Goal: Communication & Community: Answer question/provide support

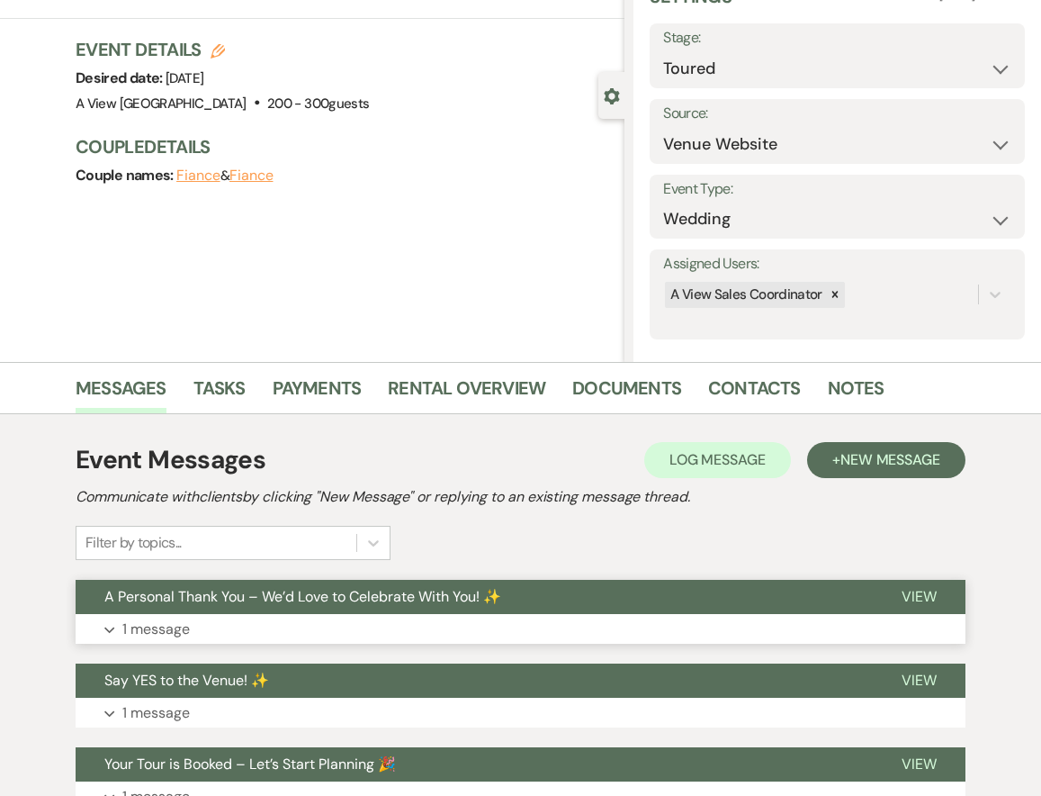
click at [171, 623] on p "1 message" at bounding box center [156, 628] width 68 height 23
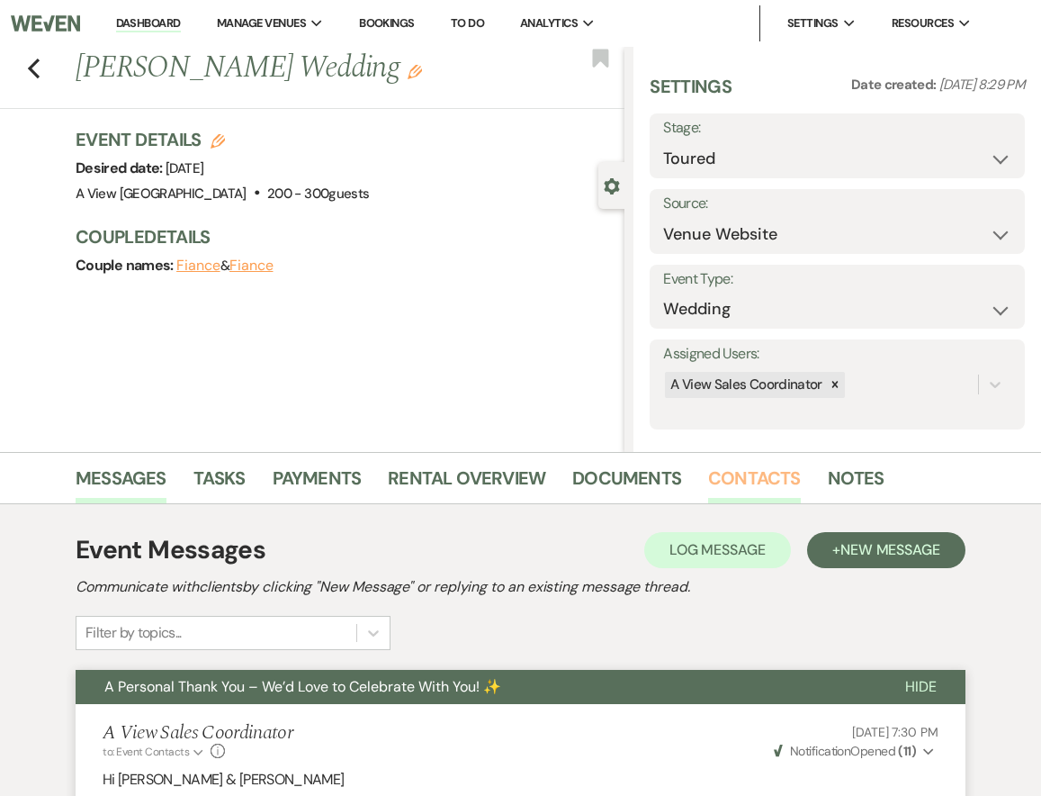
click at [740, 479] on link "Contacts" at bounding box center [754, 484] width 93 height 40
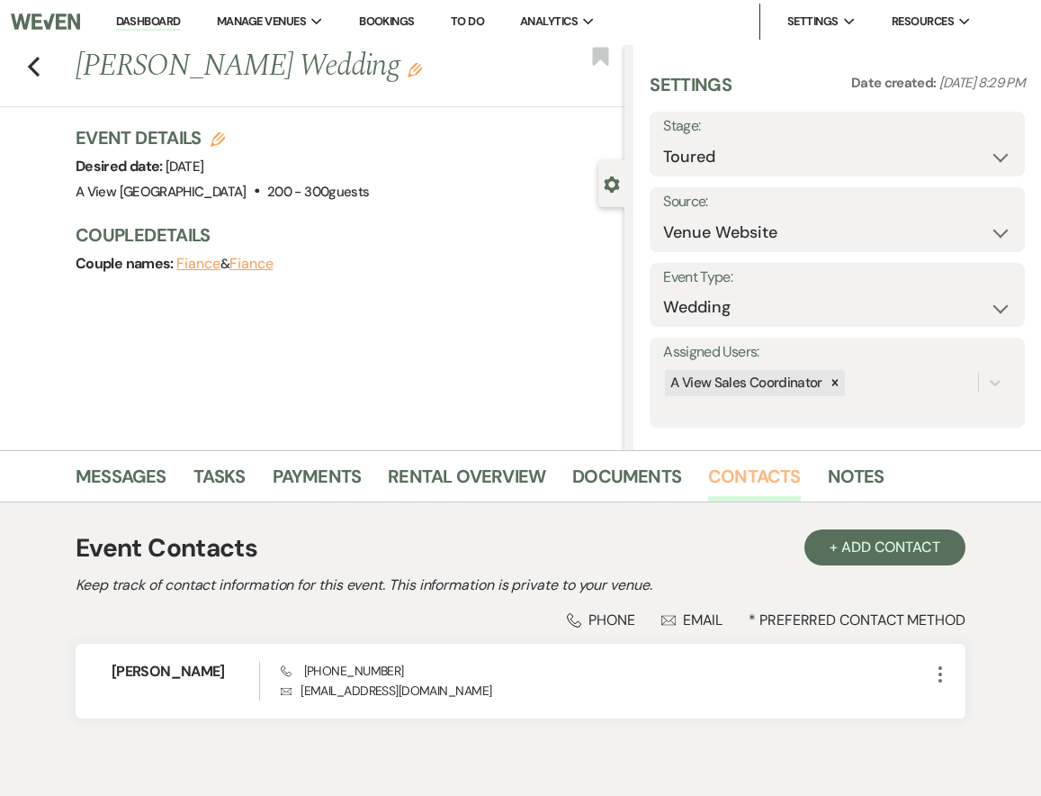
scroll to position [84, 0]
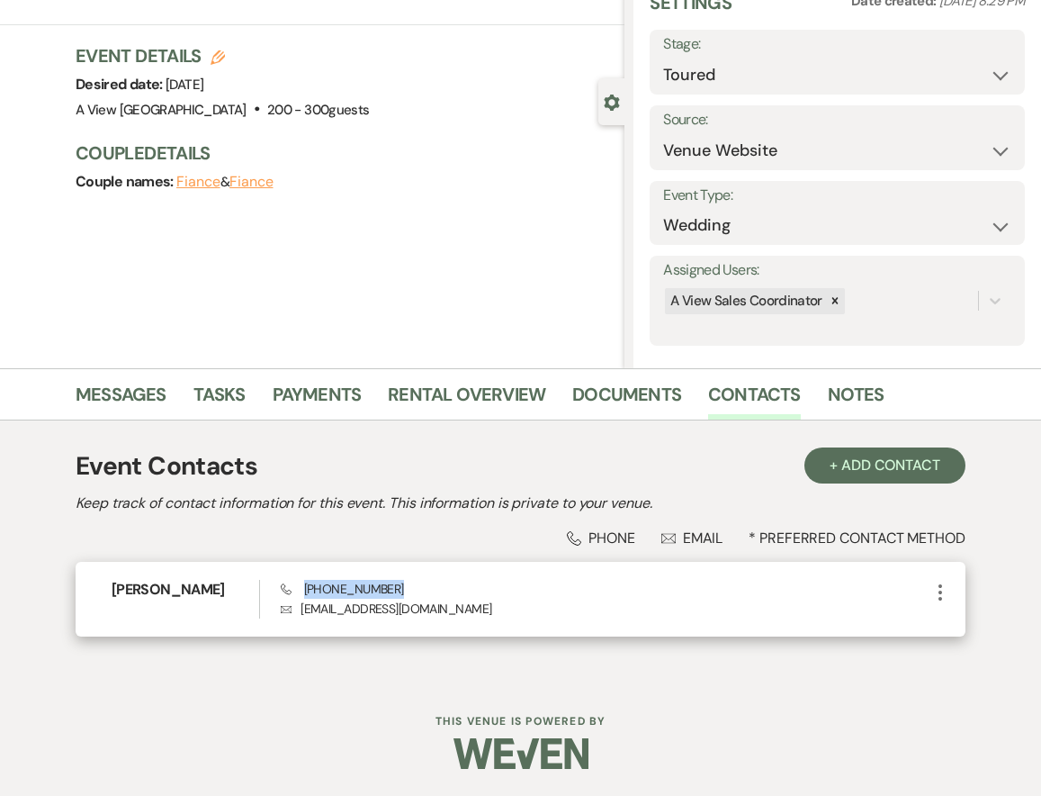
drag, startPoint x: 393, startPoint y: 589, endPoint x: 302, endPoint y: 590, distance: 90.9
click at [302, 590] on div "Phone [PHONE_NUMBER] Envelope [EMAIL_ADDRESS][DOMAIN_NAME]" at bounding box center [605, 599] width 649 height 39
copy span "[PHONE_NUMBER]"
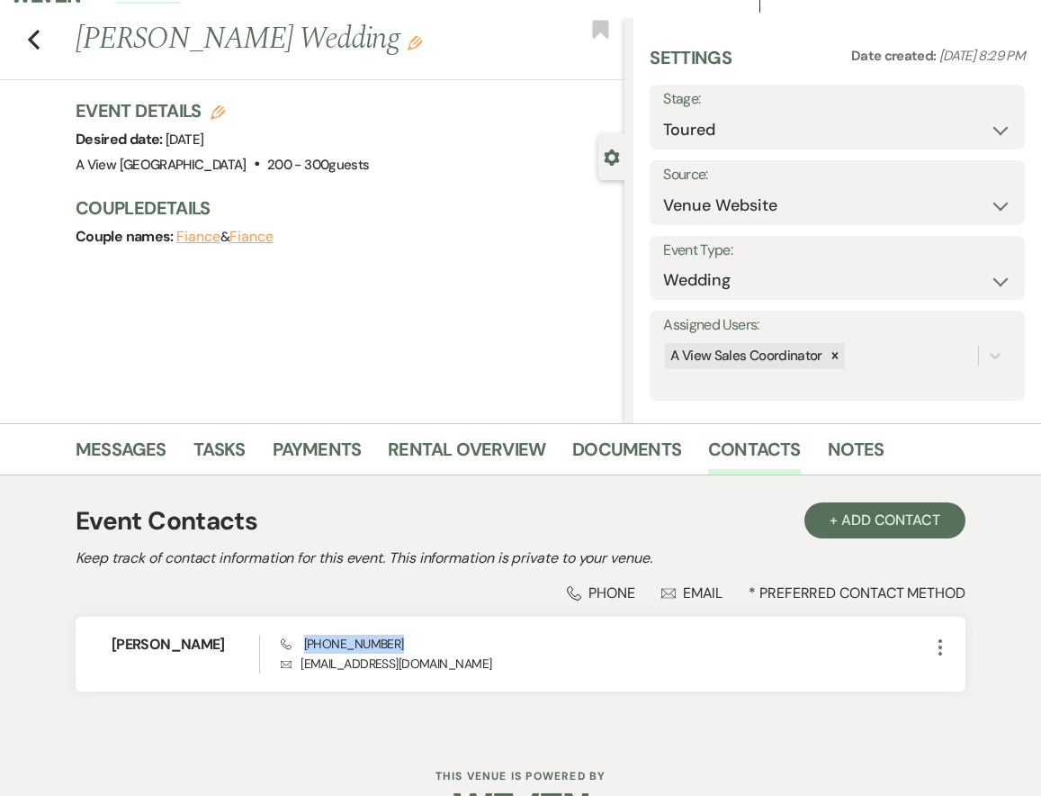
scroll to position [0, 0]
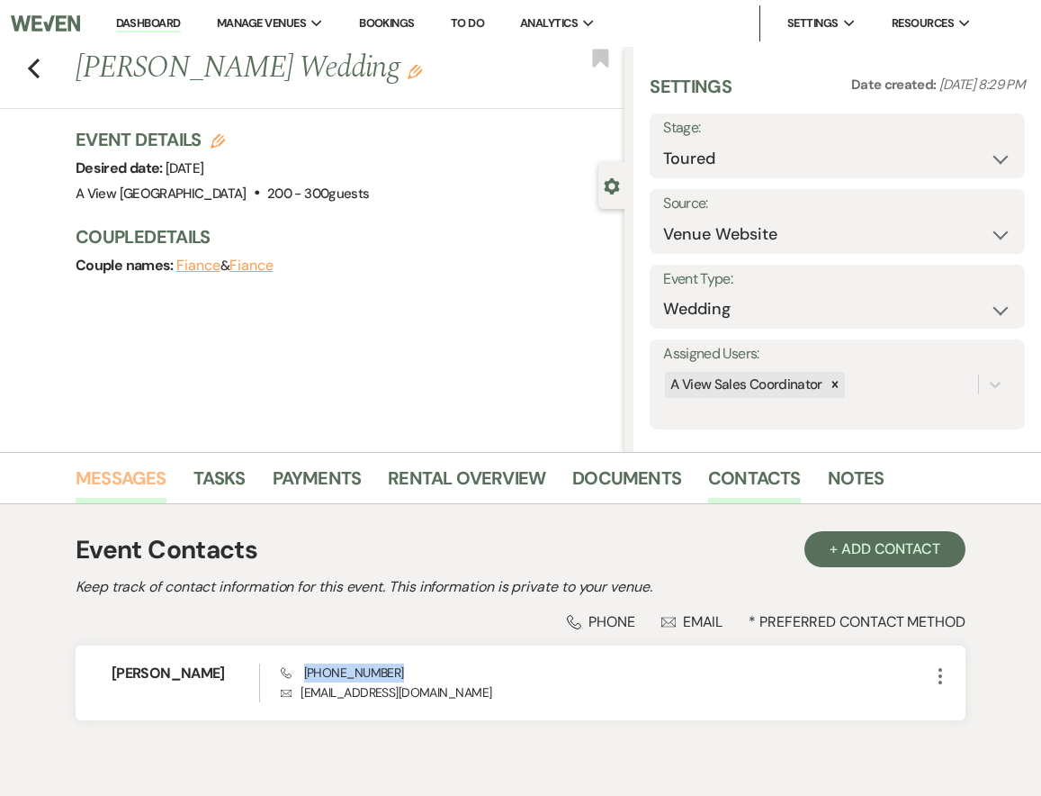
click at [121, 489] on link "Messages" at bounding box center [121, 484] width 91 height 40
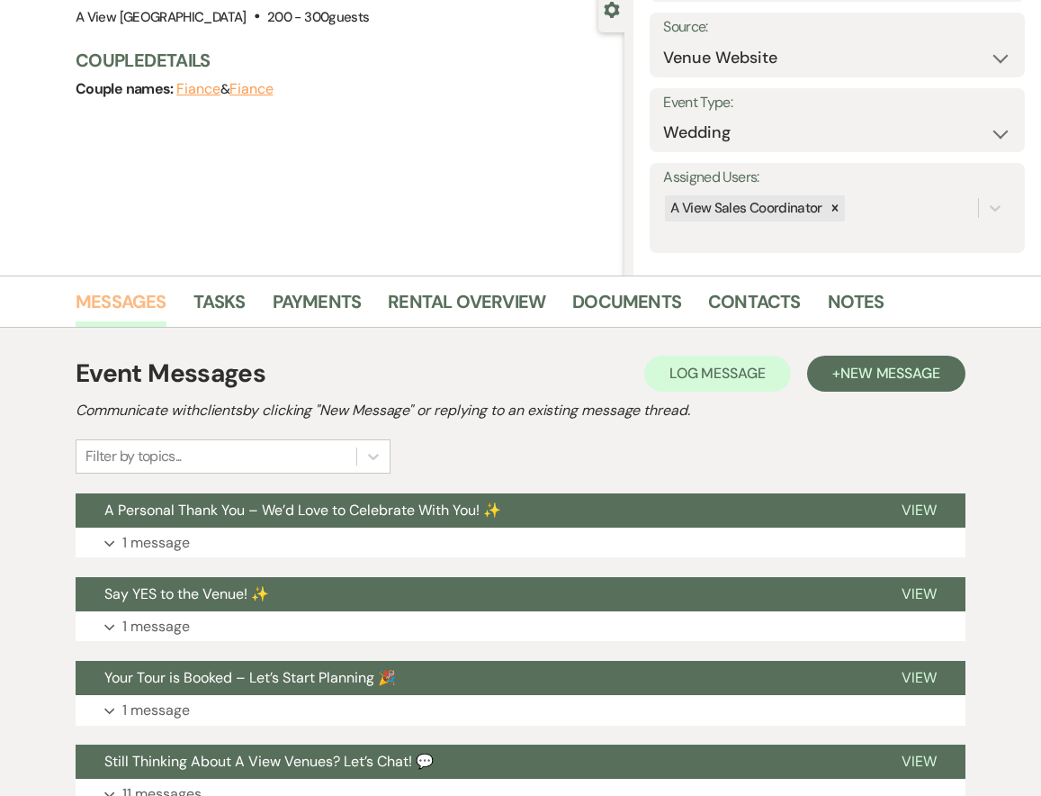
scroll to position [416, 0]
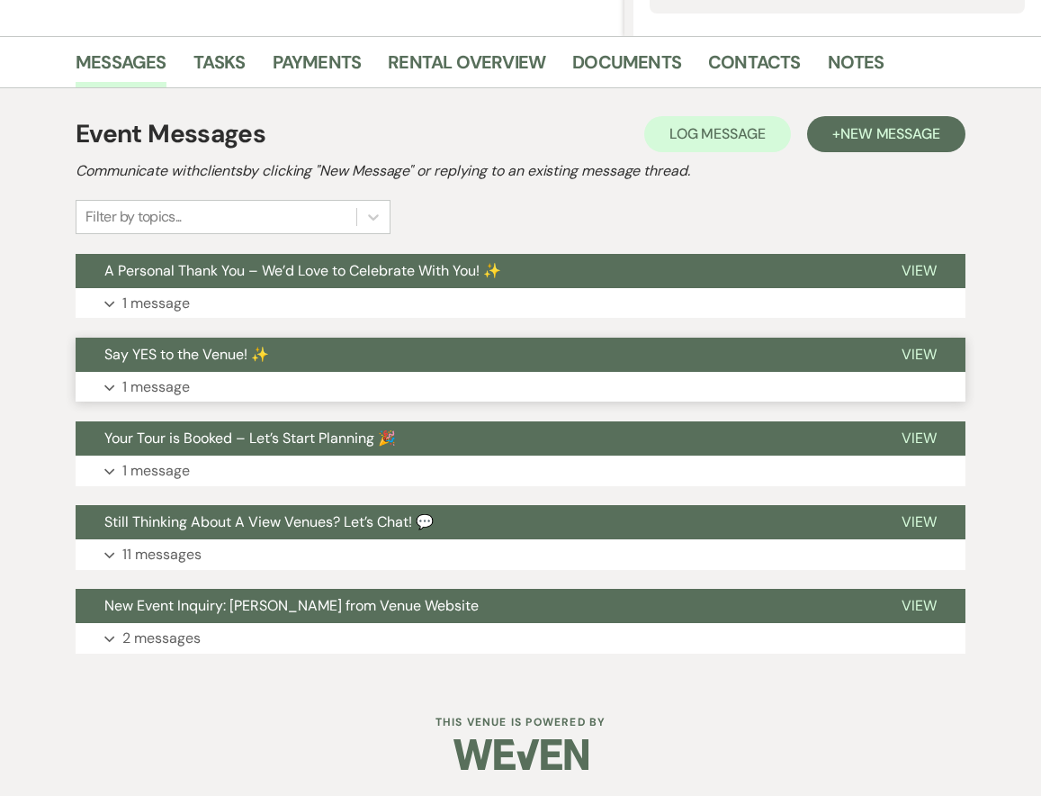
click at [150, 389] on p "1 message" at bounding box center [156, 386] width 68 height 23
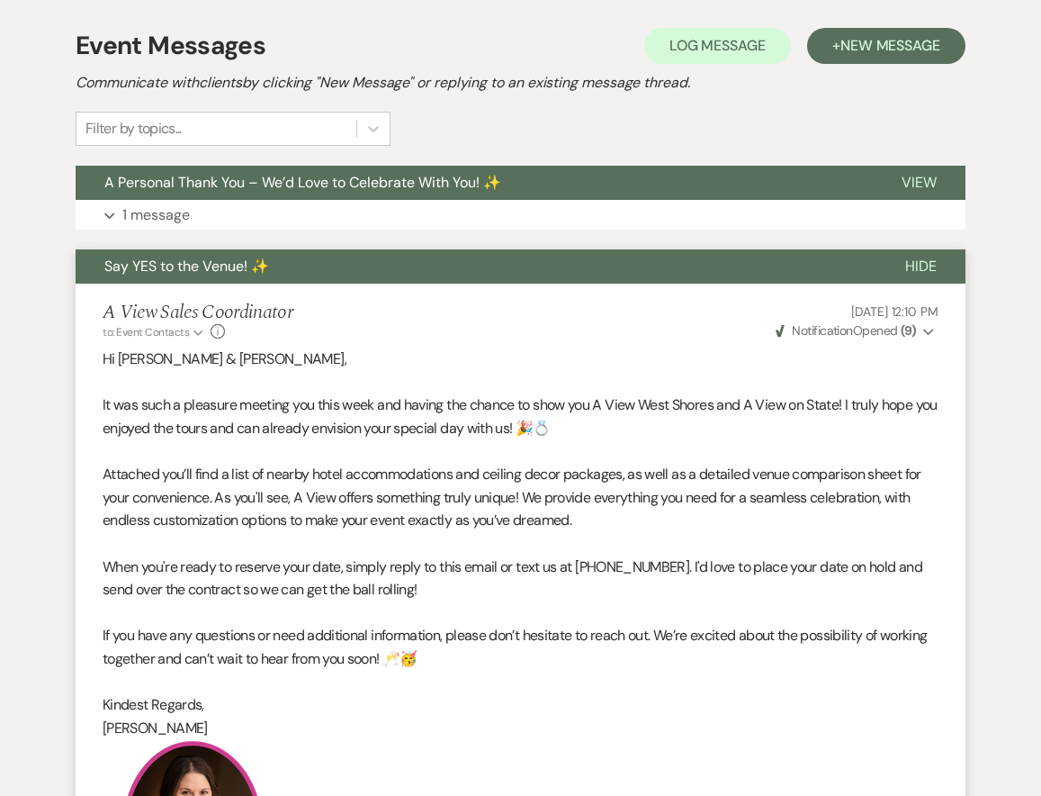
scroll to position [486, 0]
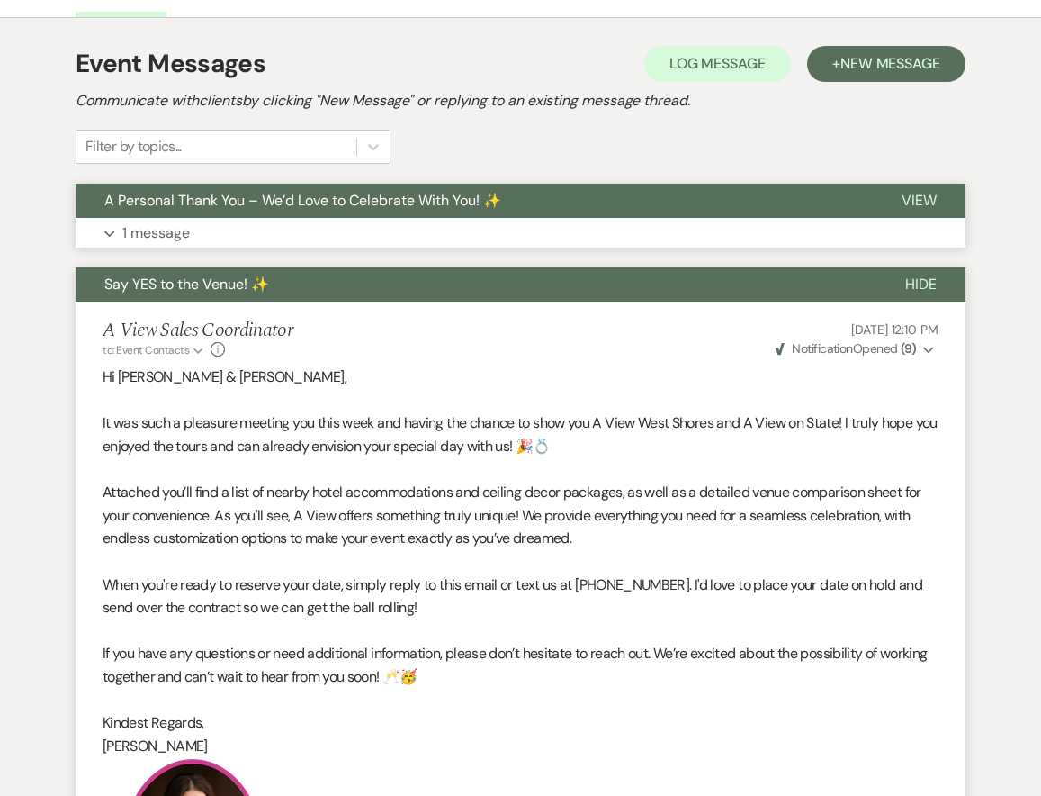
click at [166, 237] on p "1 message" at bounding box center [156, 232] width 68 height 23
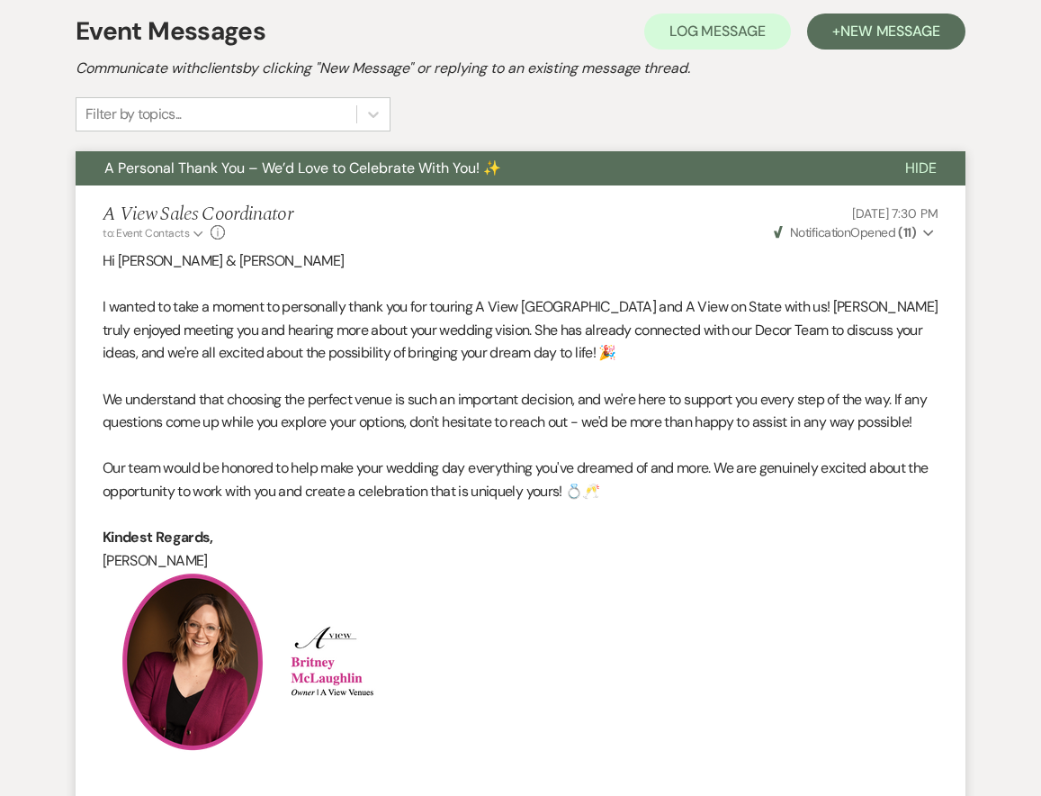
scroll to position [474, 0]
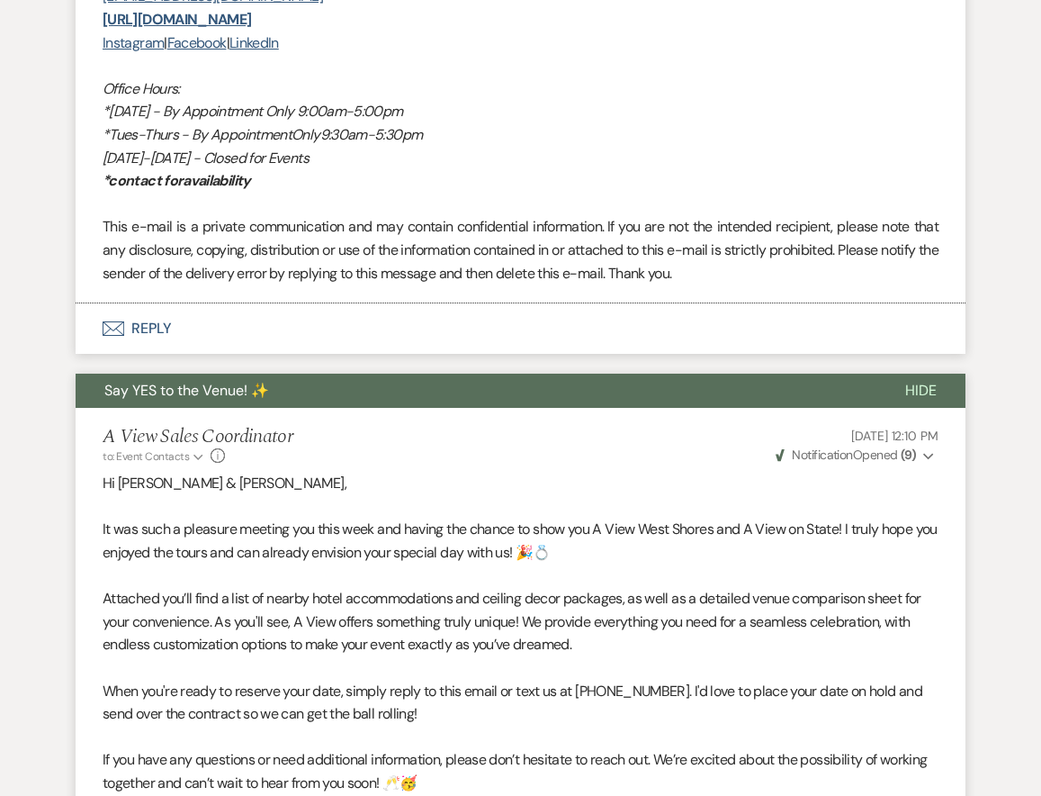
click at [164, 354] on button "Envelope Reply" at bounding box center [521, 328] width 890 height 50
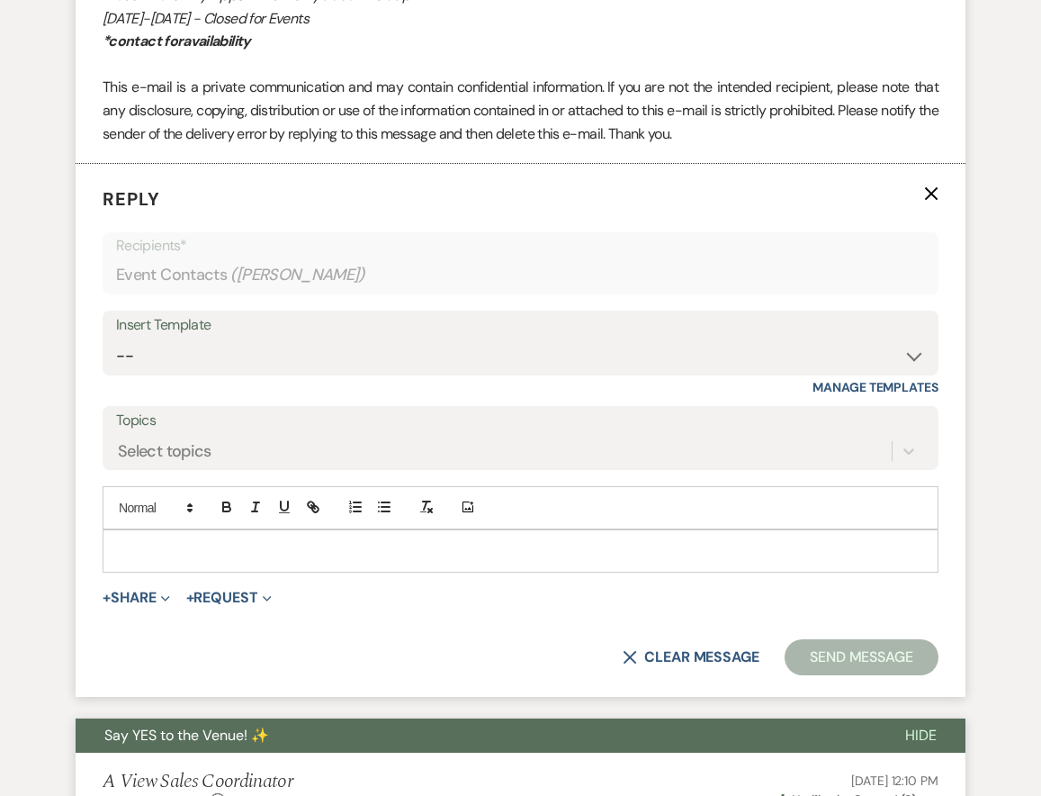
scroll to position [1529, 0]
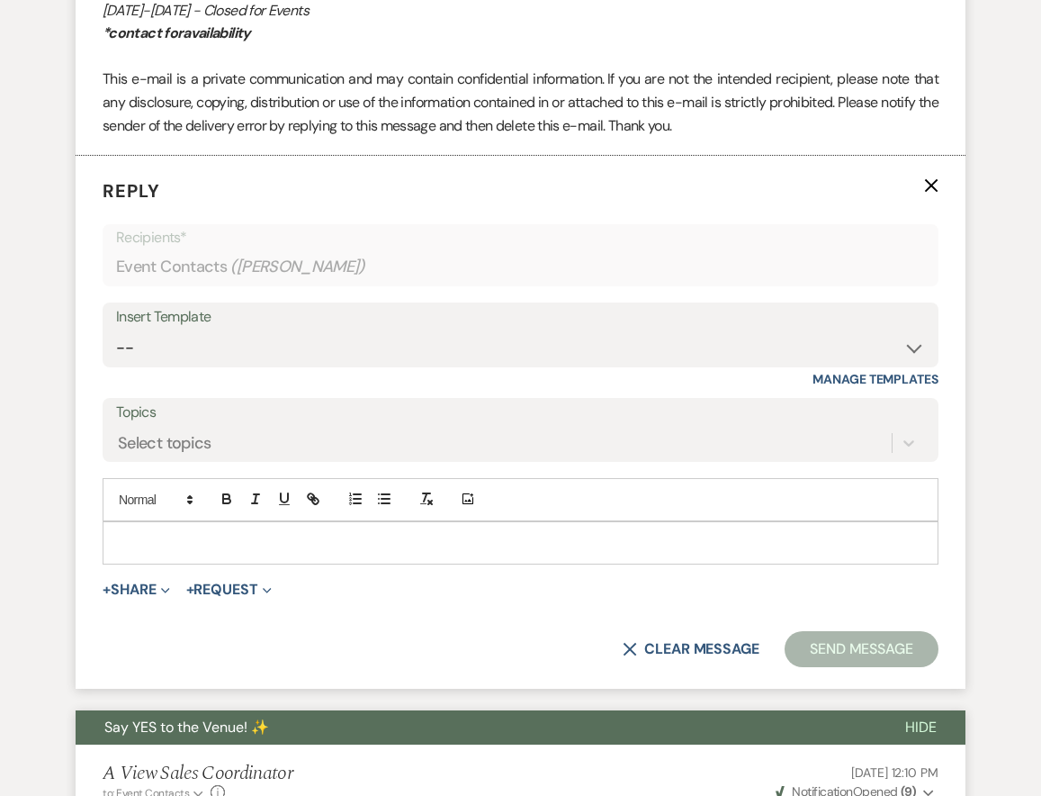
click at [169, 553] on div at bounding box center [521, 542] width 834 height 41
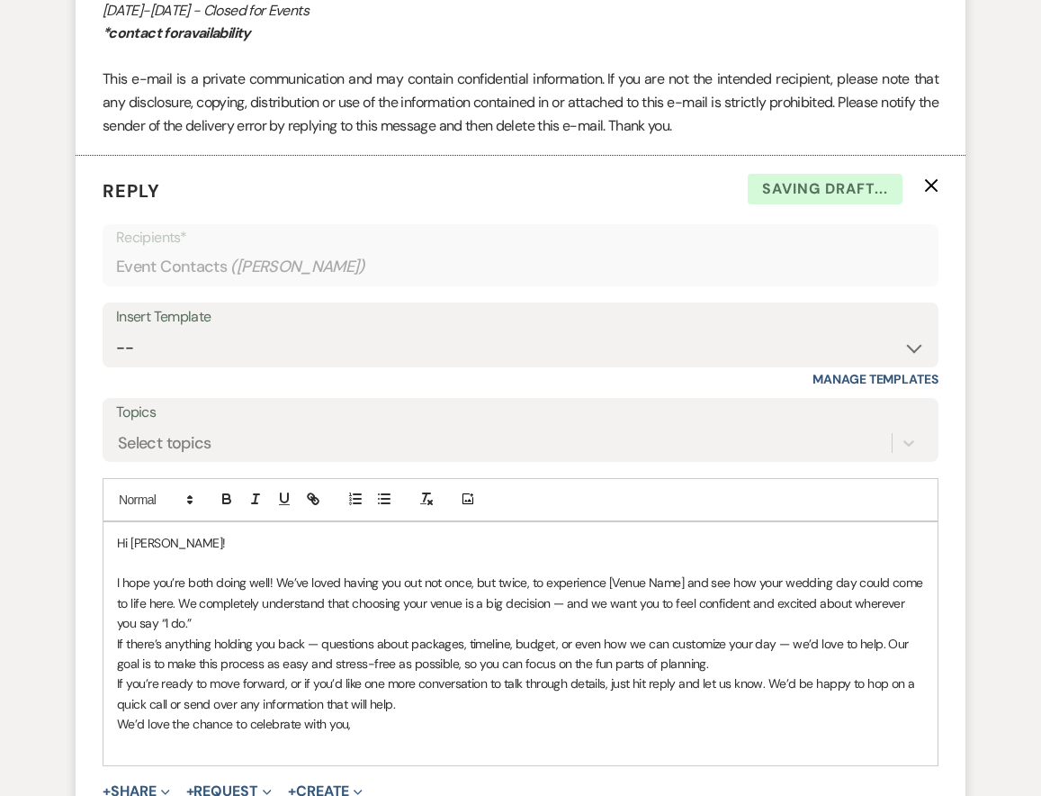
click at [190, 604] on p "I hope you’re both doing well! We’ve loved having you out not once, but twice, …" at bounding box center [520, 602] width 807 height 60
drag, startPoint x: 500, startPoint y: 607, endPoint x: 405, endPoint y: 607, distance: 95.4
click at [405, 608] on p "I hope you're doing well! We’ve loved having you out not once, but twice, to ex…" at bounding box center [520, 602] width 807 height 60
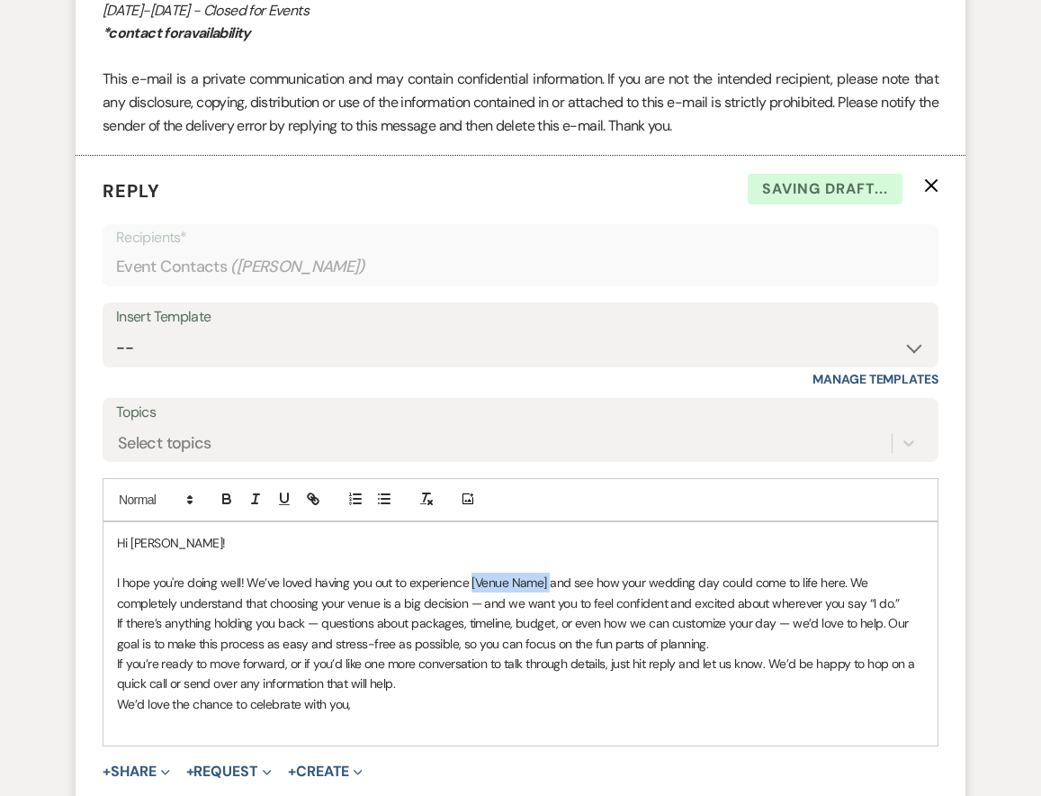
drag, startPoint x: 547, startPoint y: 608, endPoint x: 471, endPoint y: 608, distance: 76.5
click at [471, 608] on p "I hope you're doing well! We’ve loved having you out to experience [Venue Name]…" at bounding box center [520, 592] width 807 height 41
click at [113, 643] on div "Hi [PERSON_NAME]! I hope you're doing well! We’ve loved having you out to exper…" at bounding box center [521, 633] width 834 height 223
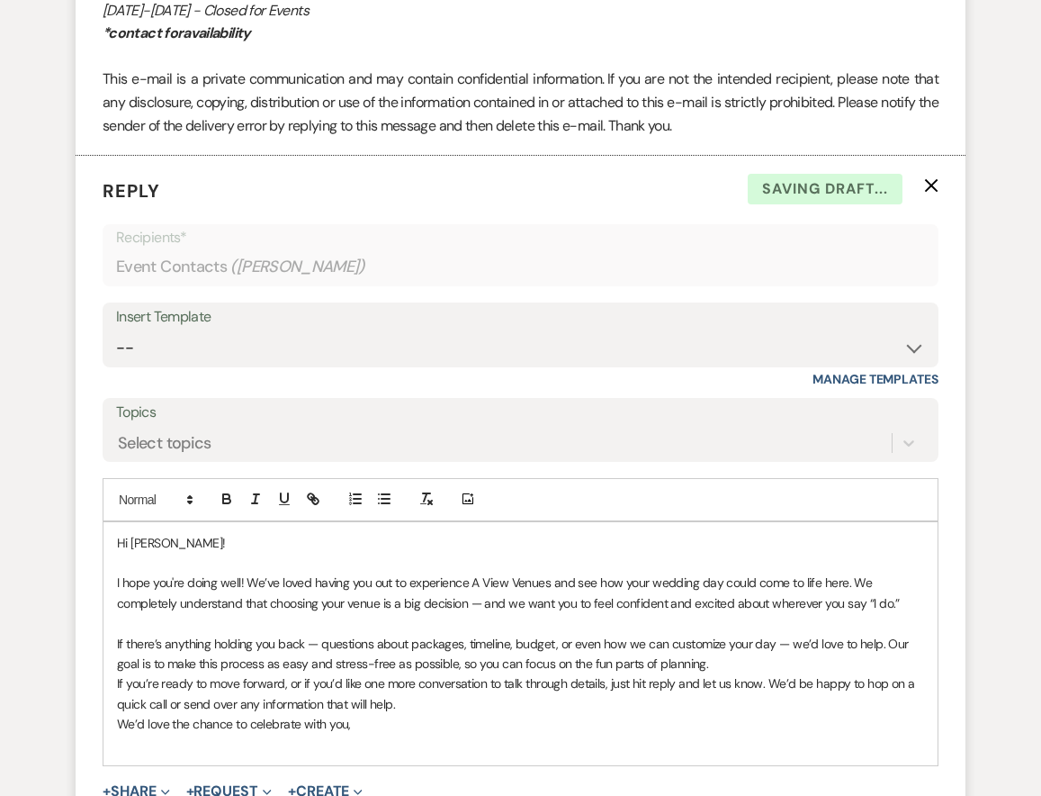
click at [113, 707] on div "Hi [PERSON_NAME]! I hope you're doing well! We’ve loved having you out to exper…" at bounding box center [521, 643] width 834 height 243
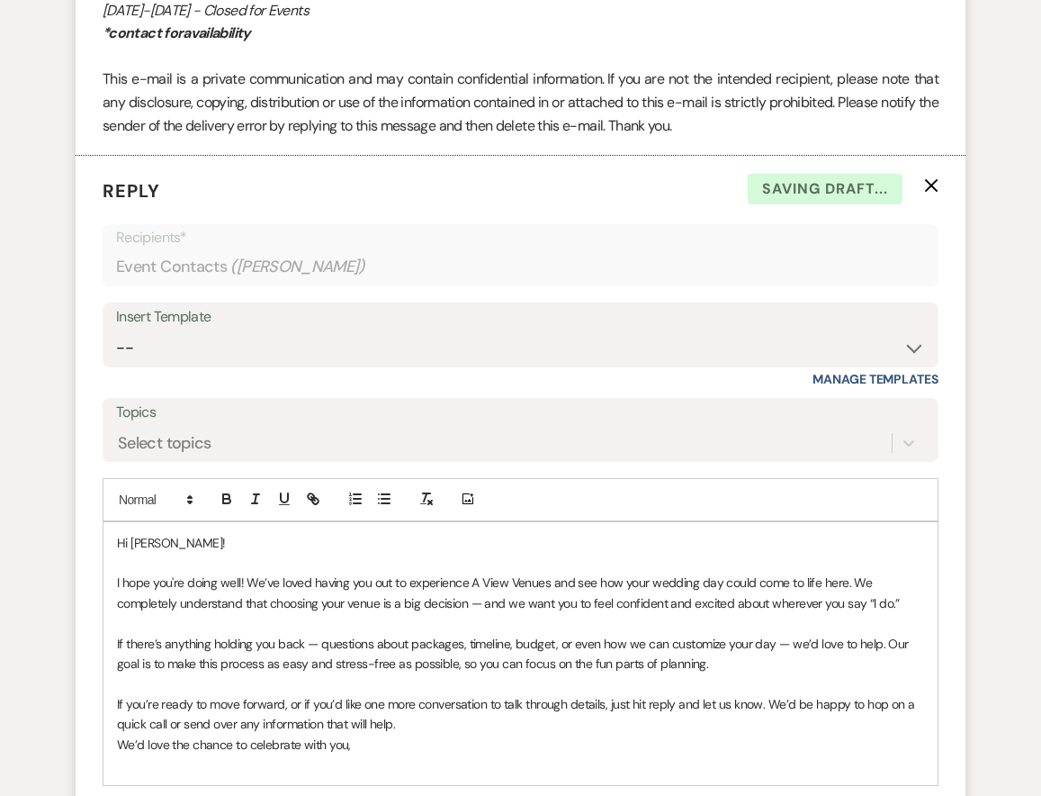
scroll to position [1575, 0]
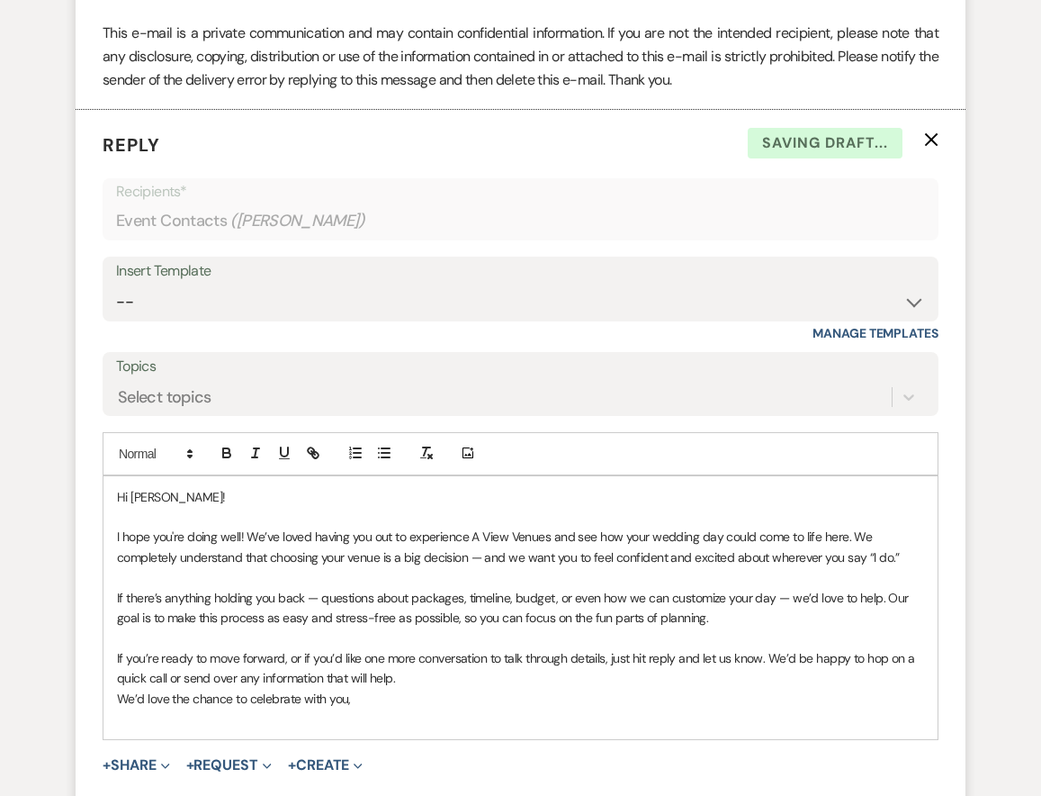
click at [117, 708] on p "We’d love the chance to celebrate with you," at bounding box center [520, 699] width 807 height 20
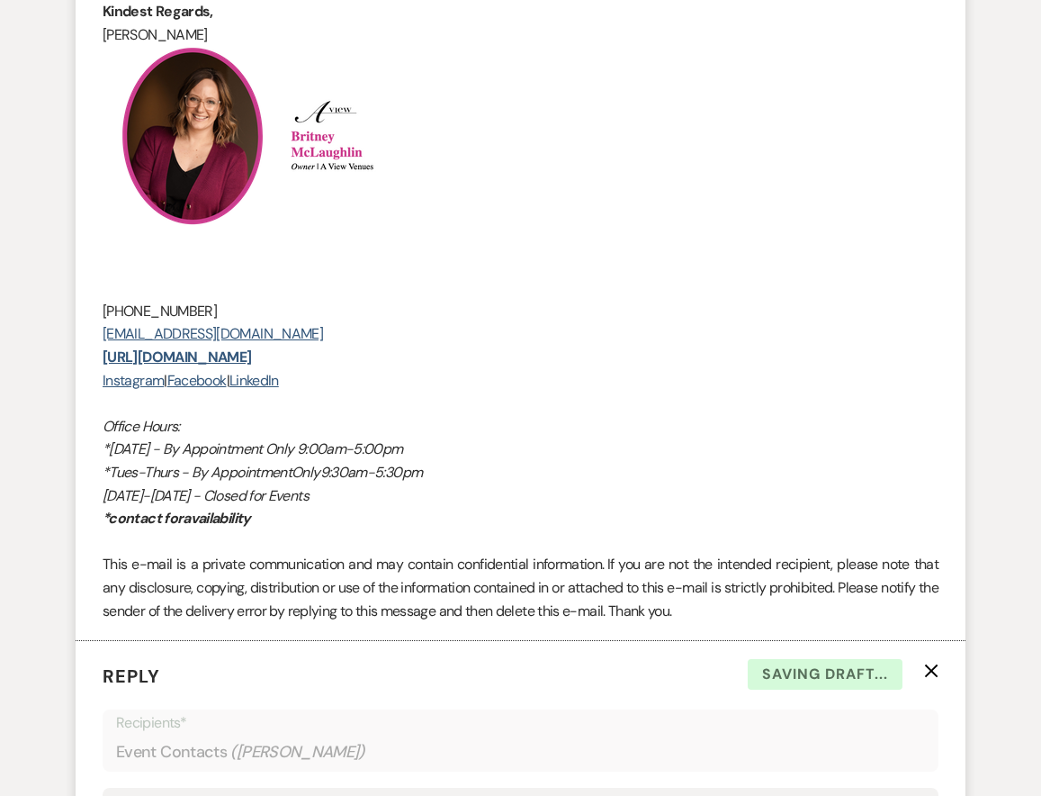
scroll to position [999, 0]
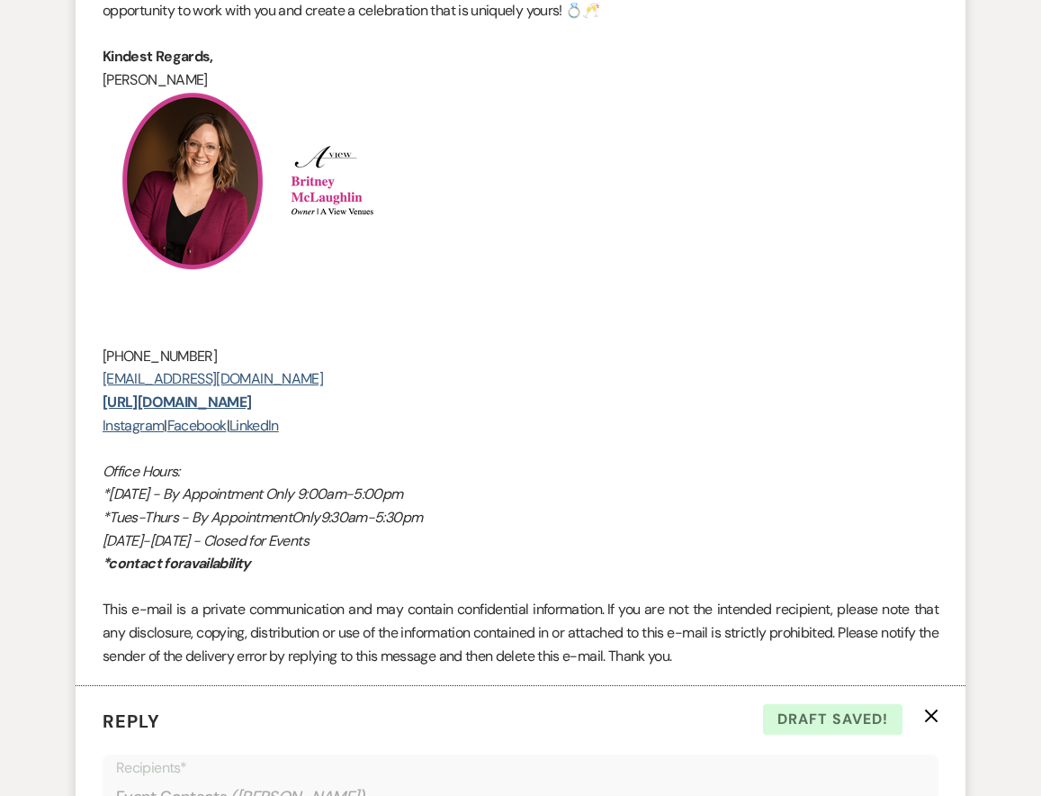
drag, startPoint x: 411, startPoint y: 240, endPoint x: 595, endPoint y: 193, distance: 189.7
click at [595, 193] on h2 at bounding box center [521, 181] width 836 height 180
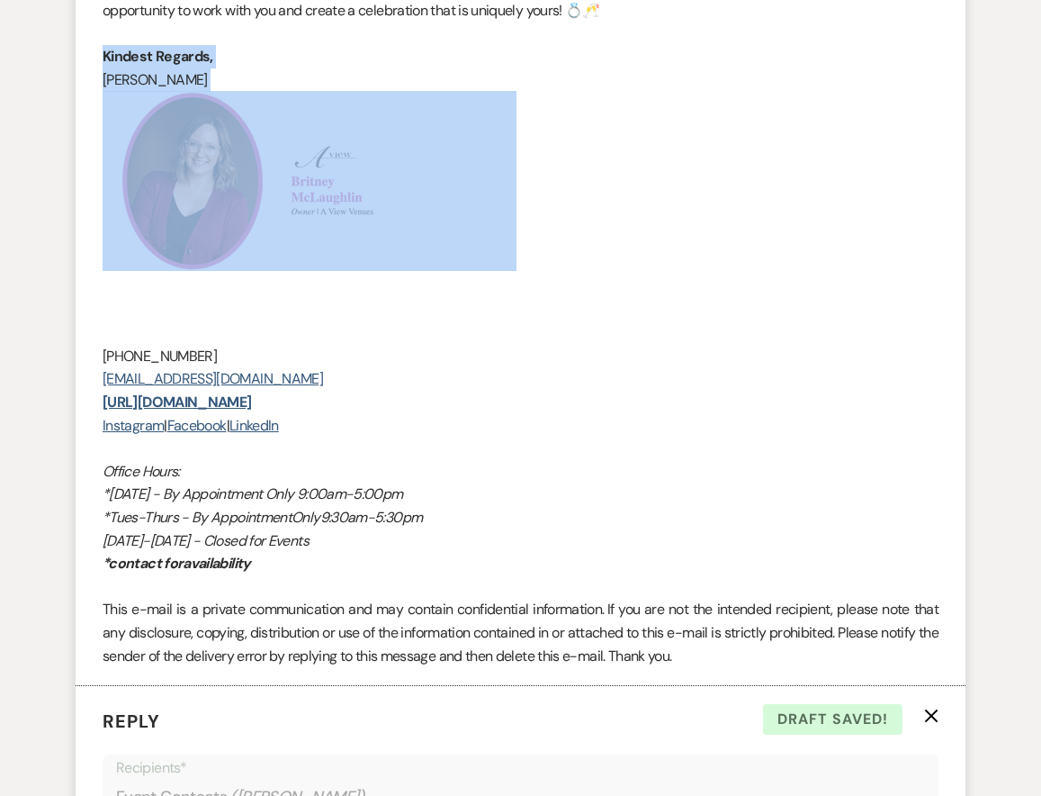
drag, startPoint x: 483, startPoint y: 196, endPoint x: 96, endPoint y: 81, distance: 403.8
click at [96, 81] on li "A View Sales Coordinator to: Event Contacts Expand Info [DATE] 7:30 PM Weven Ch…" at bounding box center [521, 196] width 890 height 982
copy div "Kindest Regards, [PERSON_NAME]"
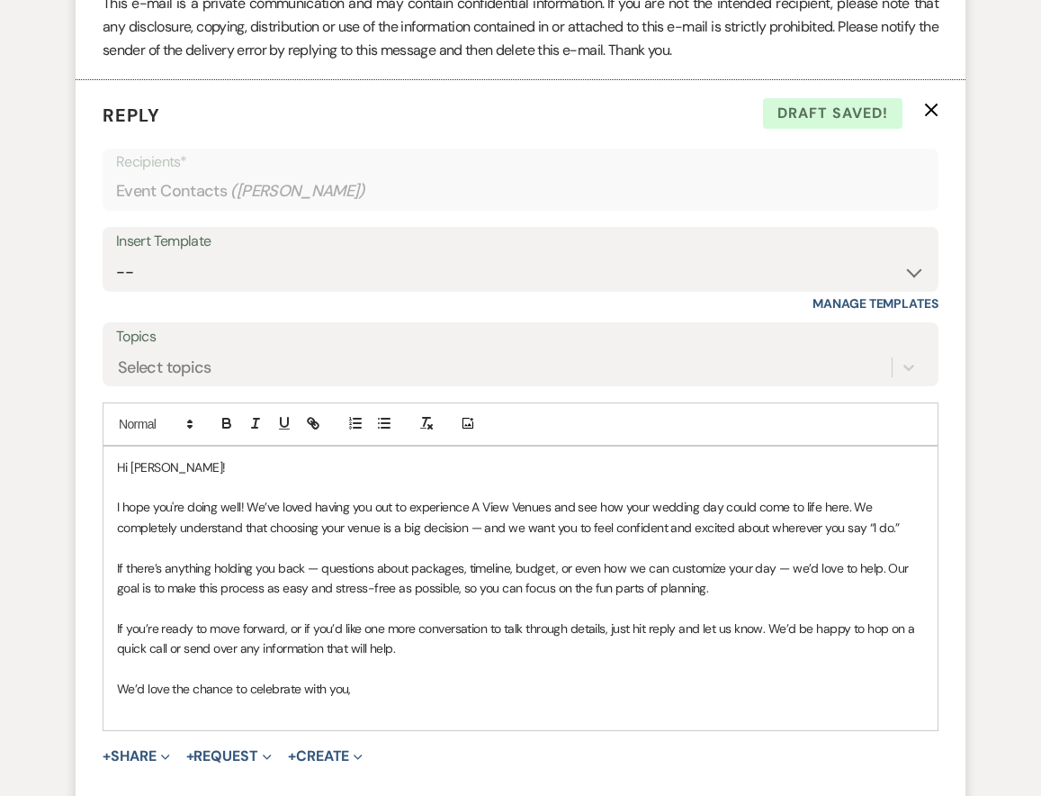
scroll to position [1778, 0]
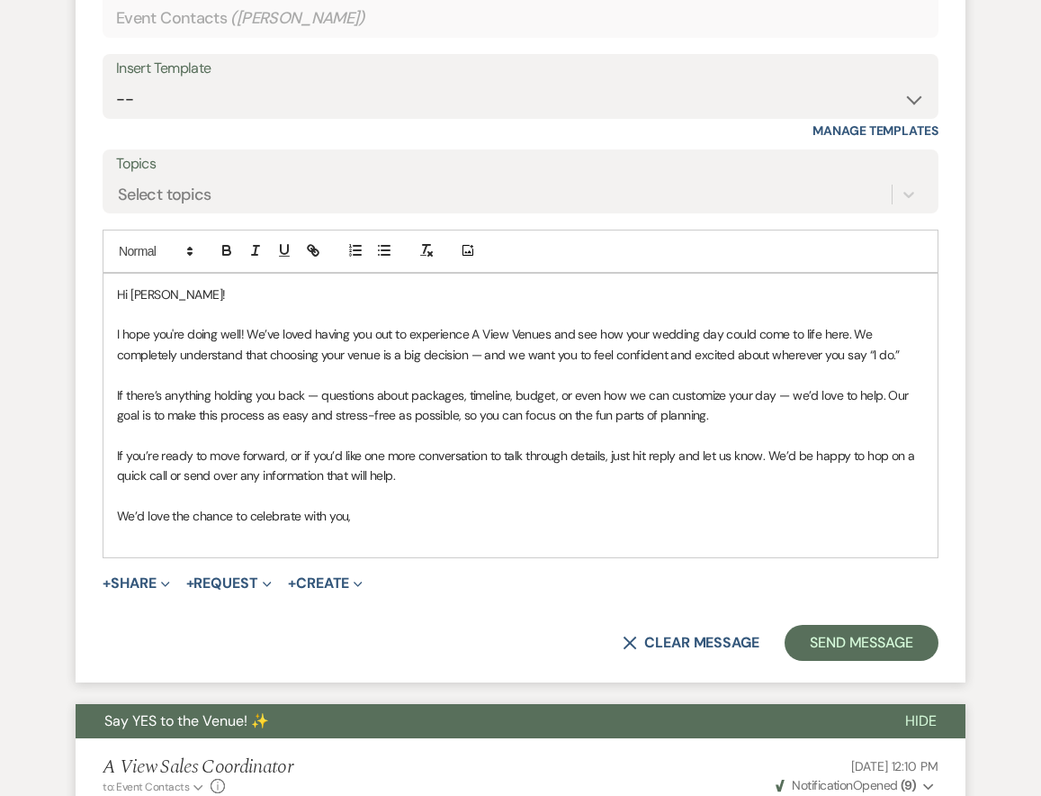
click at [386, 526] on p "We’d love the chance to celebrate with you," at bounding box center [520, 516] width 807 height 20
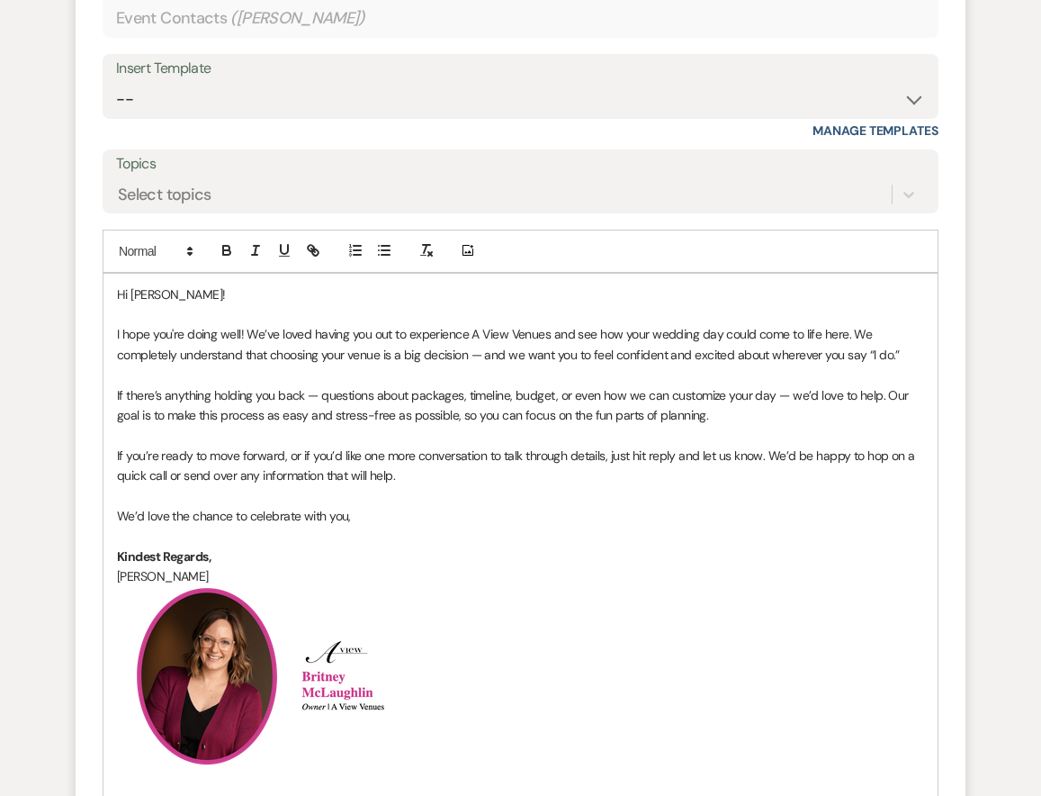
click at [362, 526] on p "We’d love the chance to celebrate with you," at bounding box center [520, 516] width 807 height 20
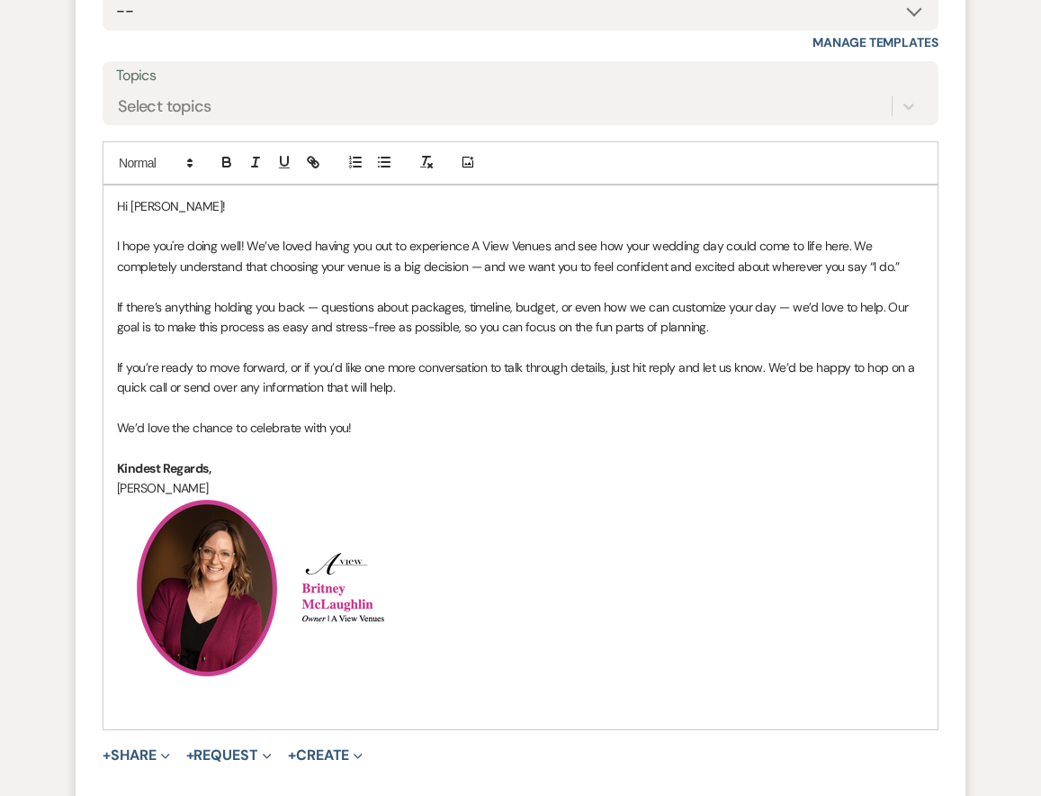
scroll to position [1885, 0]
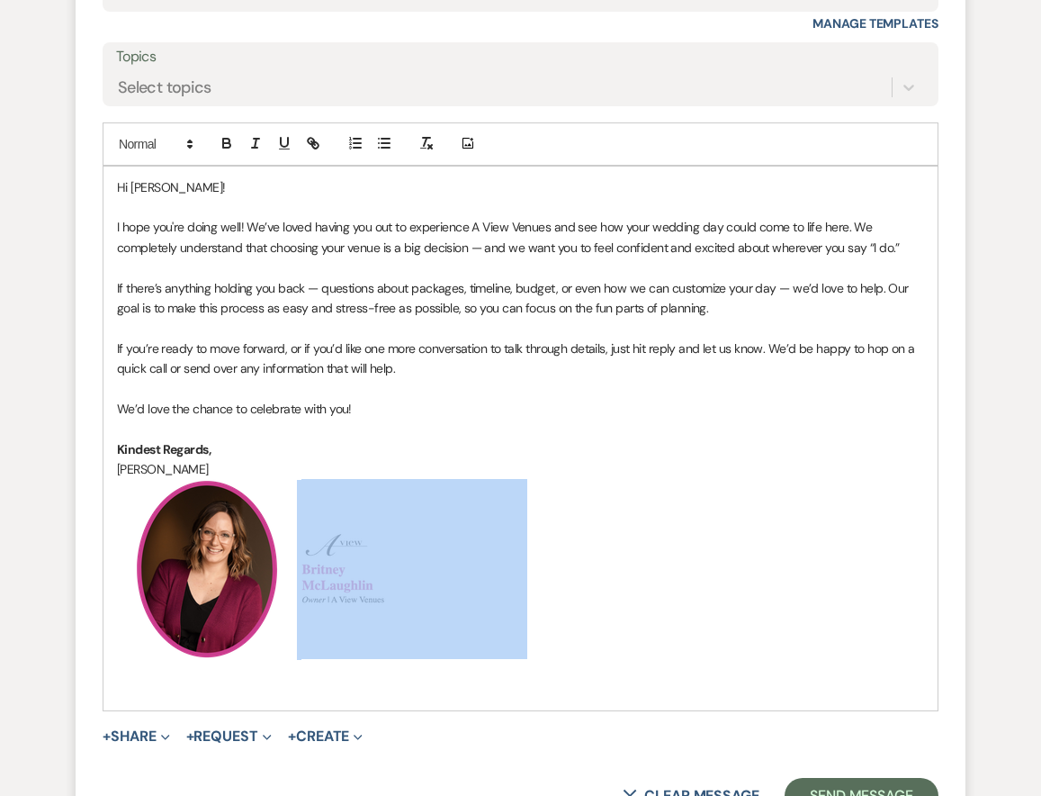
drag, startPoint x: 458, startPoint y: 588, endPoint x: 146, endPoint y: 281, distance: 437.9
click at [146, 281] on div "Hi [PERSON_NAME]! I hope you're doing well! We’ve loved having you out to exper…" at bounding box center [521, 439] width 834 height 545
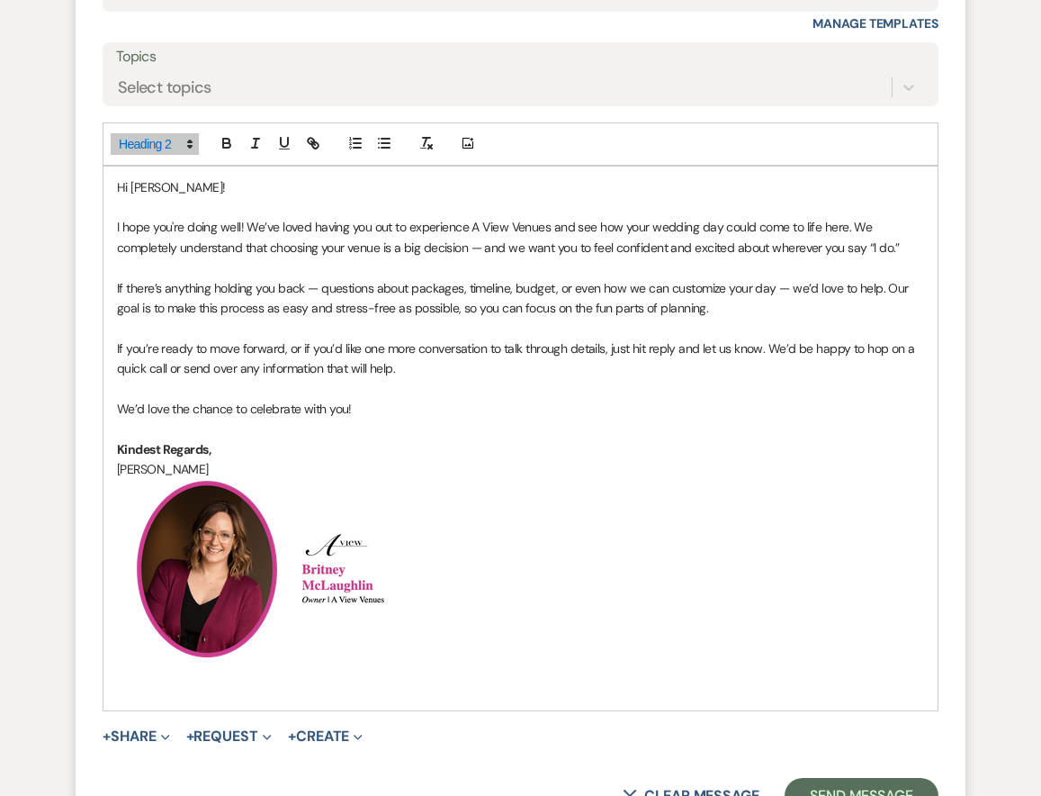
click at [661, 510] on h2 "﻿ ﻿ ﻿ ﻿" at bounding box center [520, 569] width 807 height 180
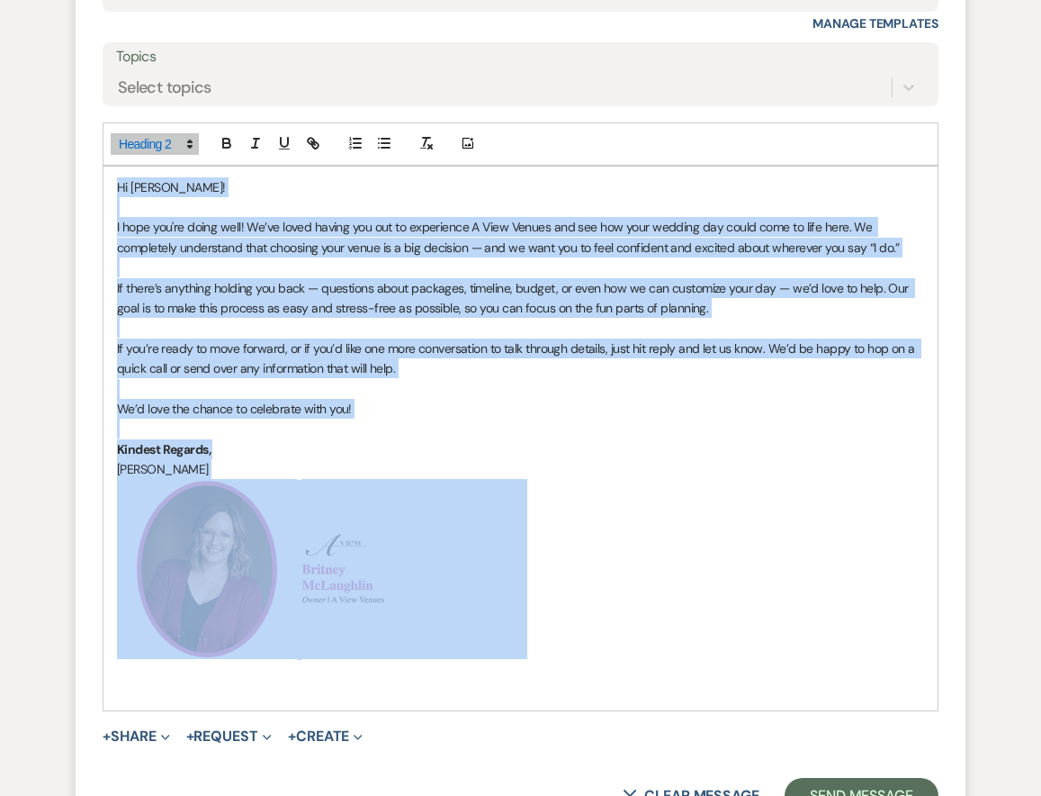
drag, startPoint x: 552, startPoint y: 584, endPoint x: 112, endPoint y: 210, distance: 577.9
click at [112, 210] on div "Hi [PERSON_NAME]! I hope you're doing well! We’ve loved having you out to exper…" at bounding box center [521, 439] width 834 height 545
copy div "Hi [PERSON_NAME]! I hope you're doing well! We’ve loved having you out to exper…"
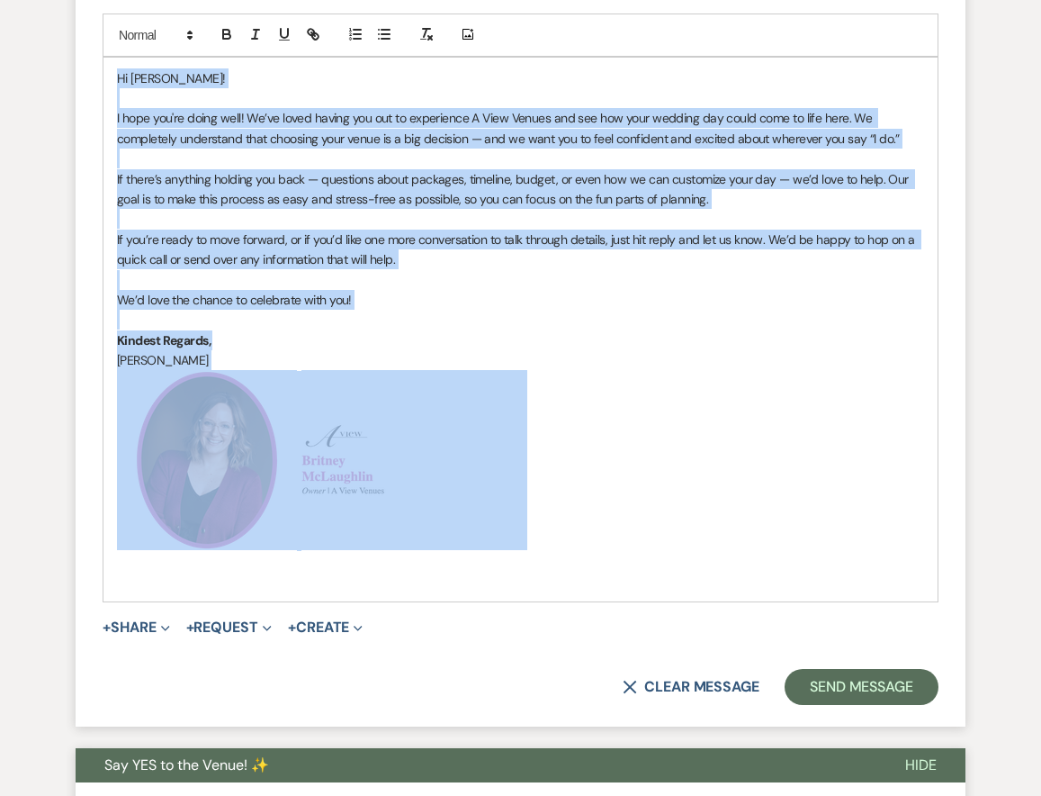
scroll to position [2135, 0]
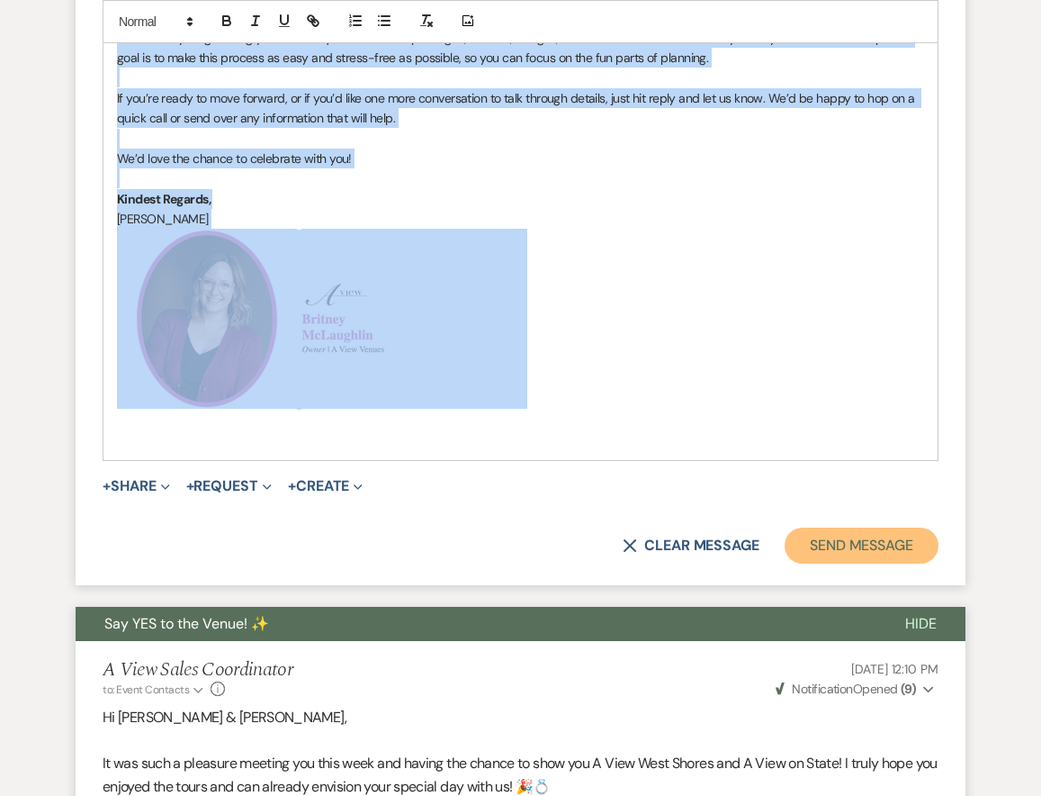
click at [856, 563] on button "Send Message" at bounding box center [862, 545] width 154 height 36
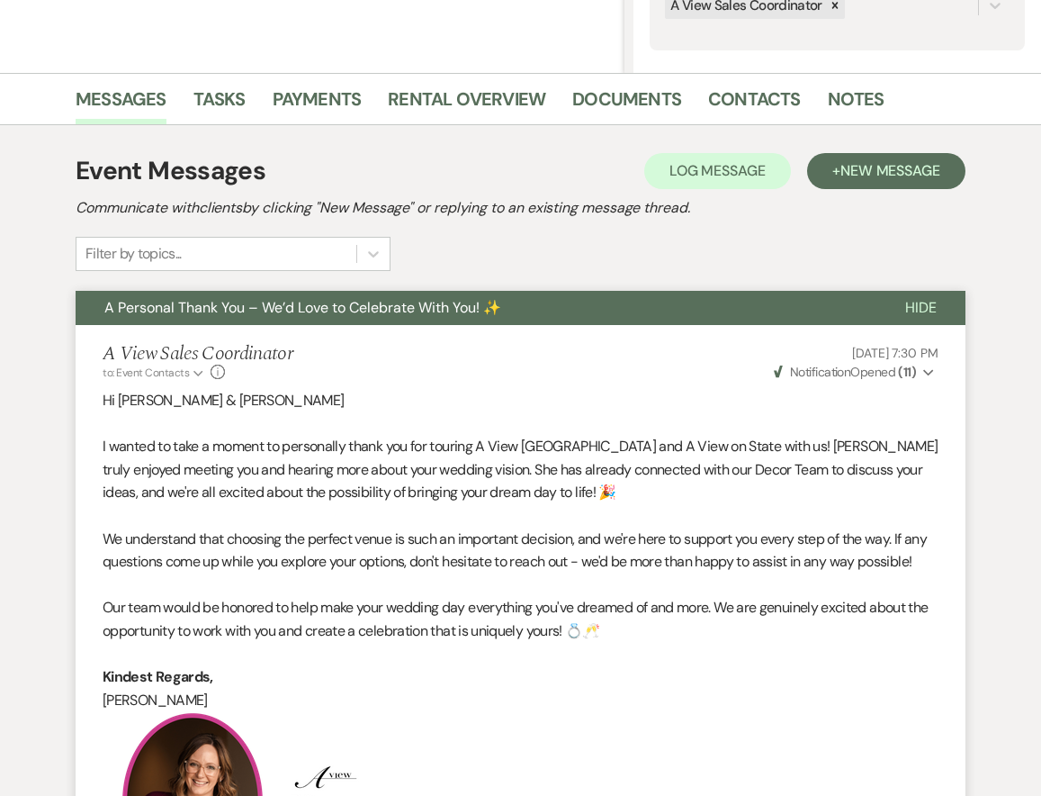
scroll to position [0, 0]
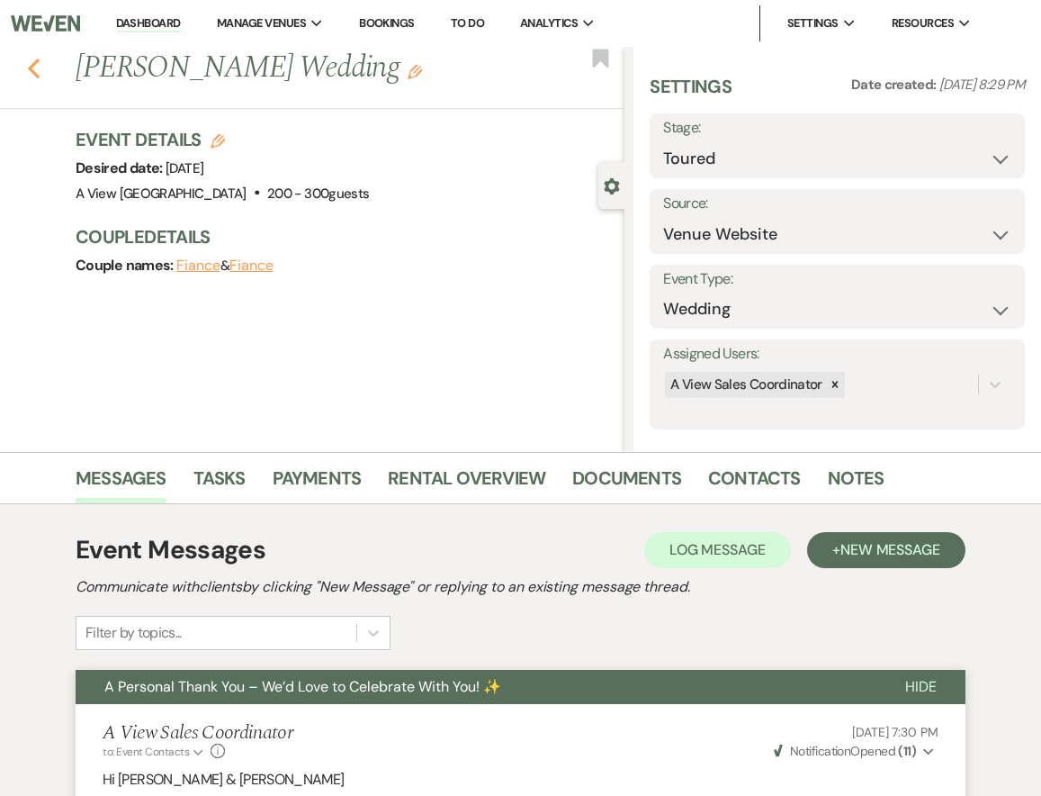
click at [36, 67] on icon "Previous" at bounding box center [34, 69] width 14 height 22
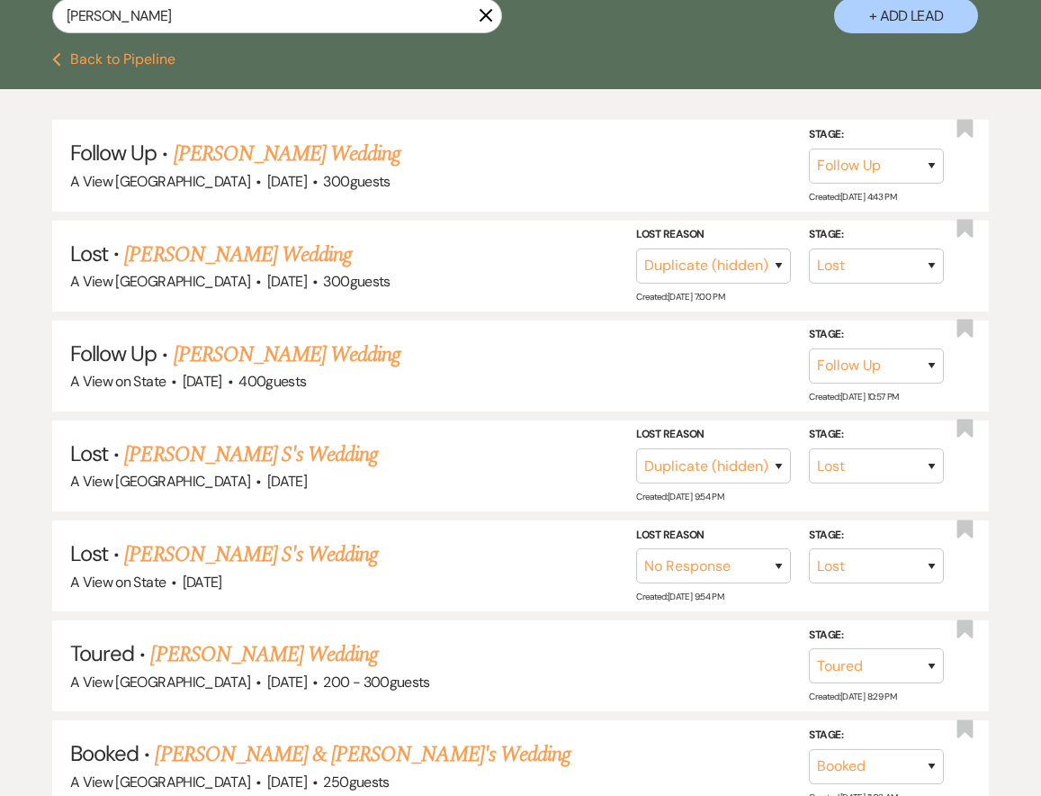
scroll to position [328, 0]
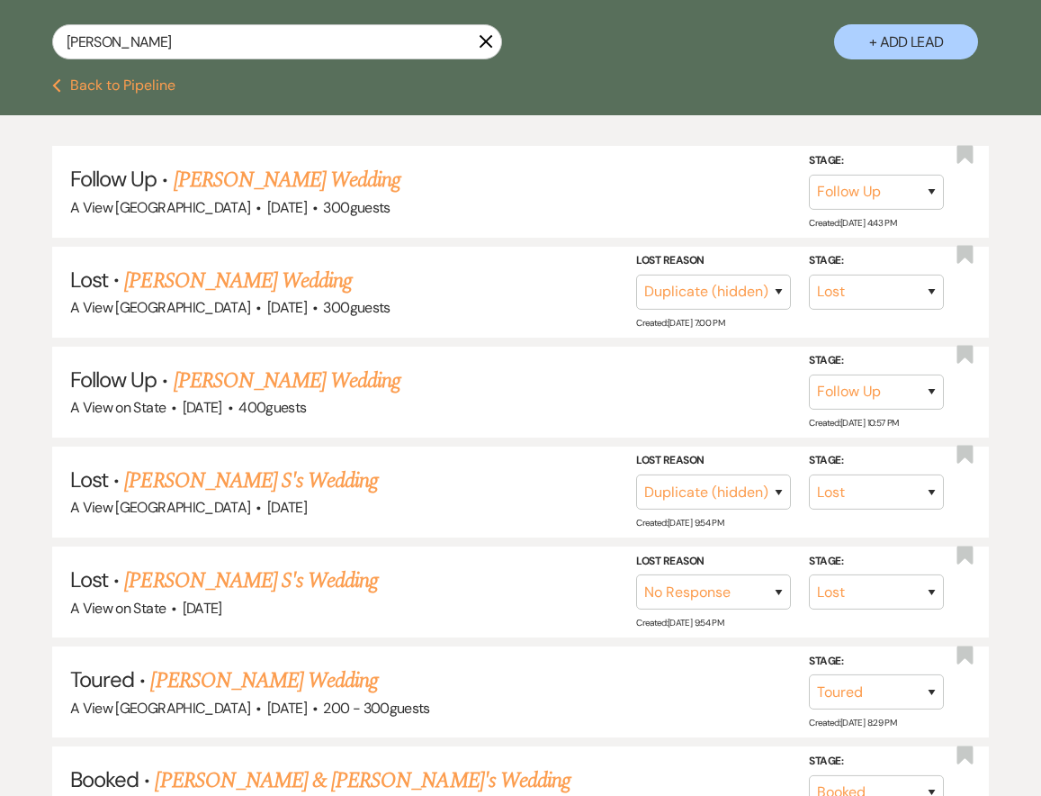
click at [485, 34] on icon "X" at bounding box center [486, 41] width 14 height 14
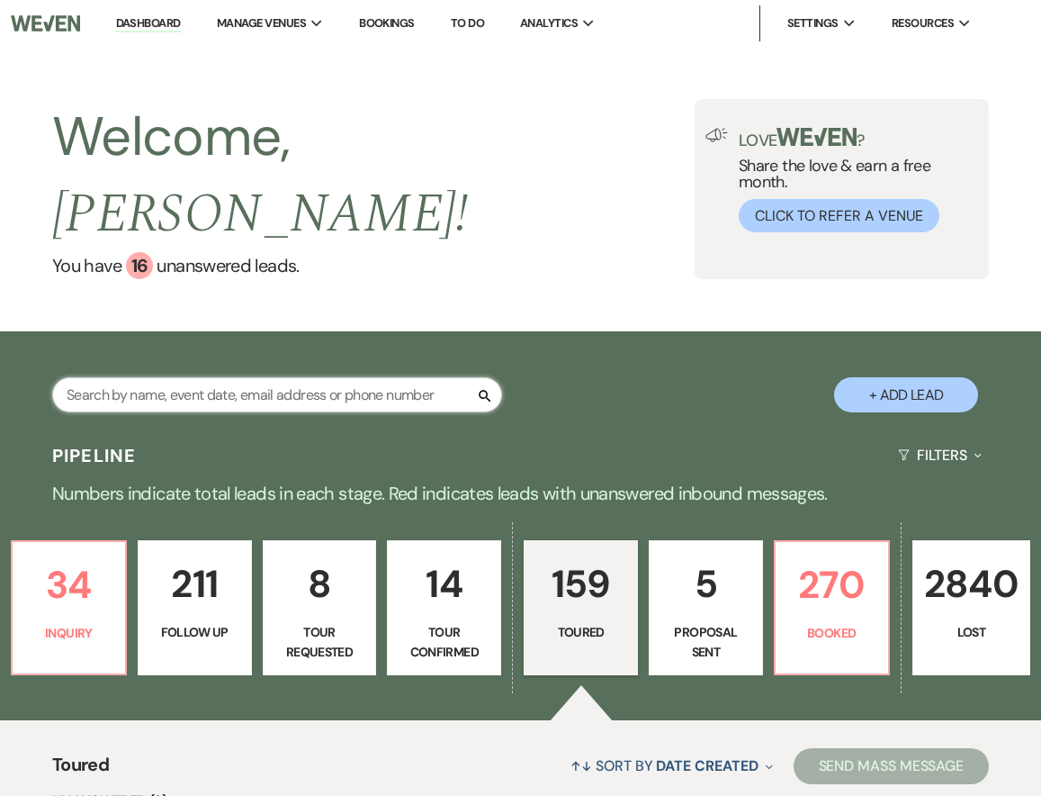
click at [131, 377] on input "text" at bounding box center [277, 394] width 450 height 35
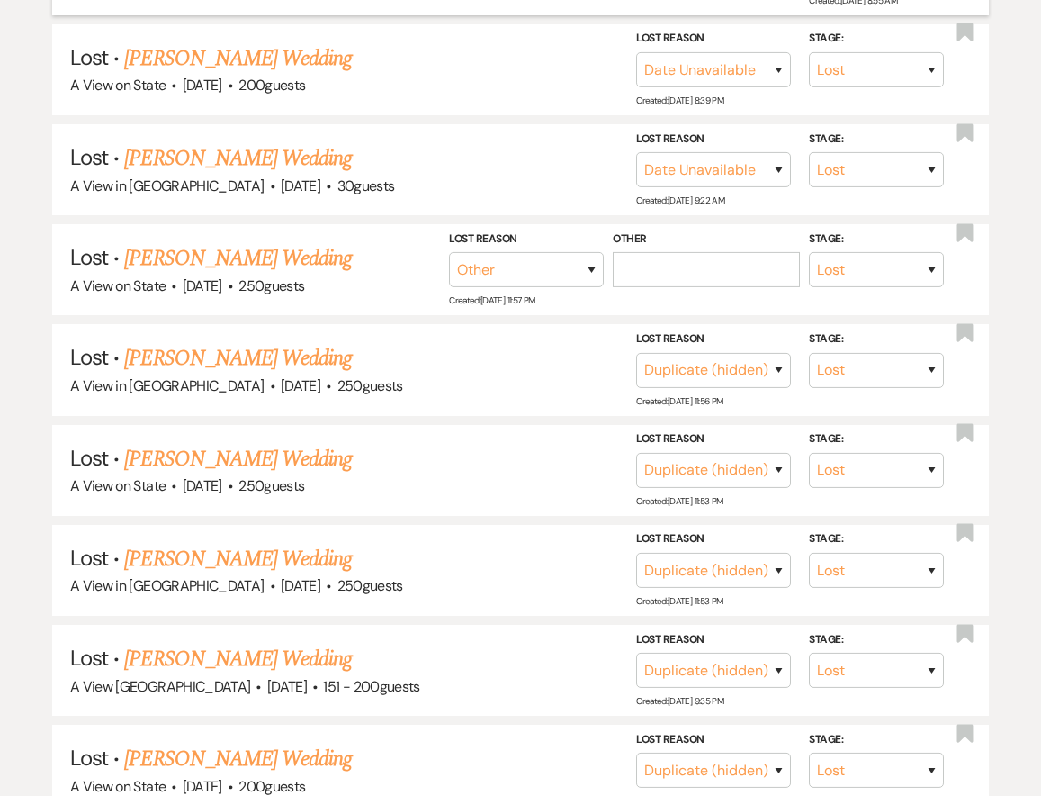
scroll to position [857, 0]
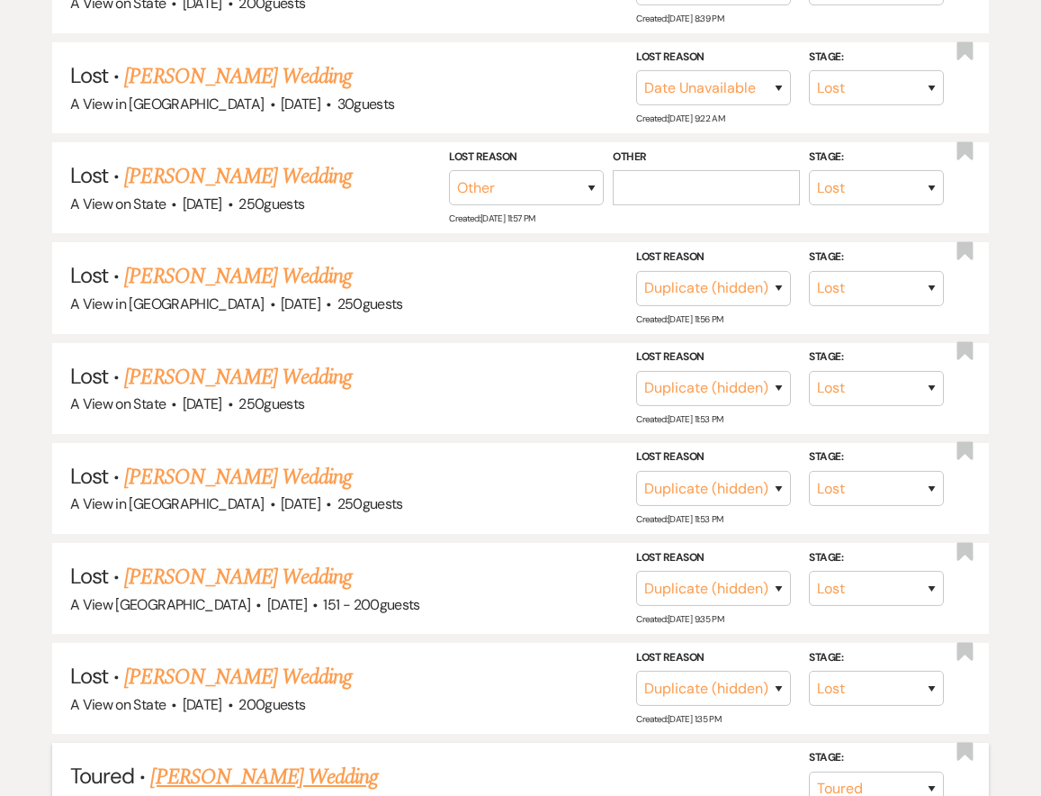
click at [221, 761] on link "[PERSON_NAME] Wedding" at bounding box center [264, 777] width 228 height 32
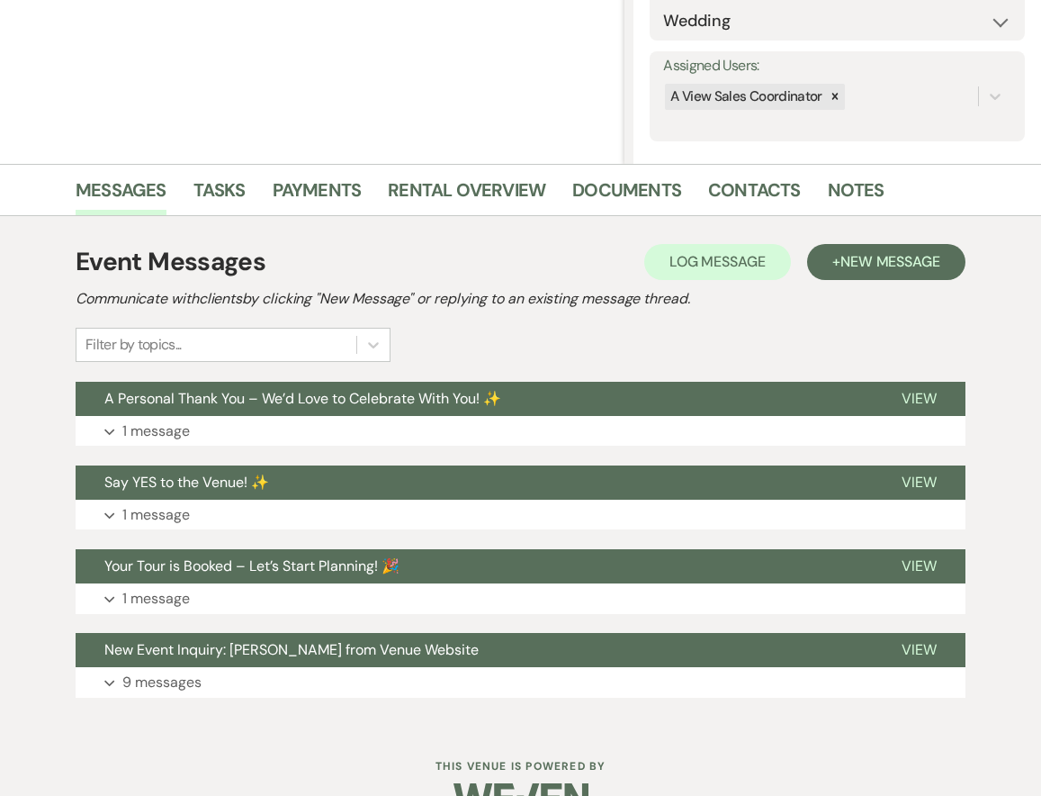
scroll to position [328, 0]
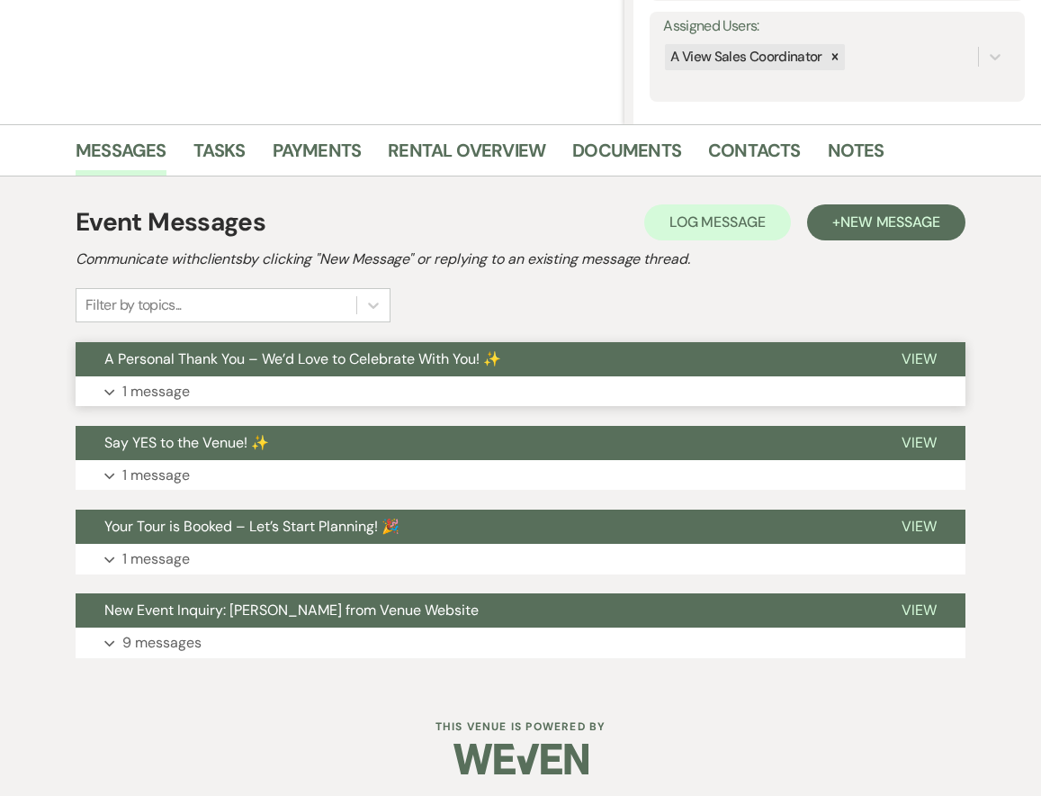
click at [194, 385] on button "Expand 1 message" at bounding box center [521, 391] width 890 height 31
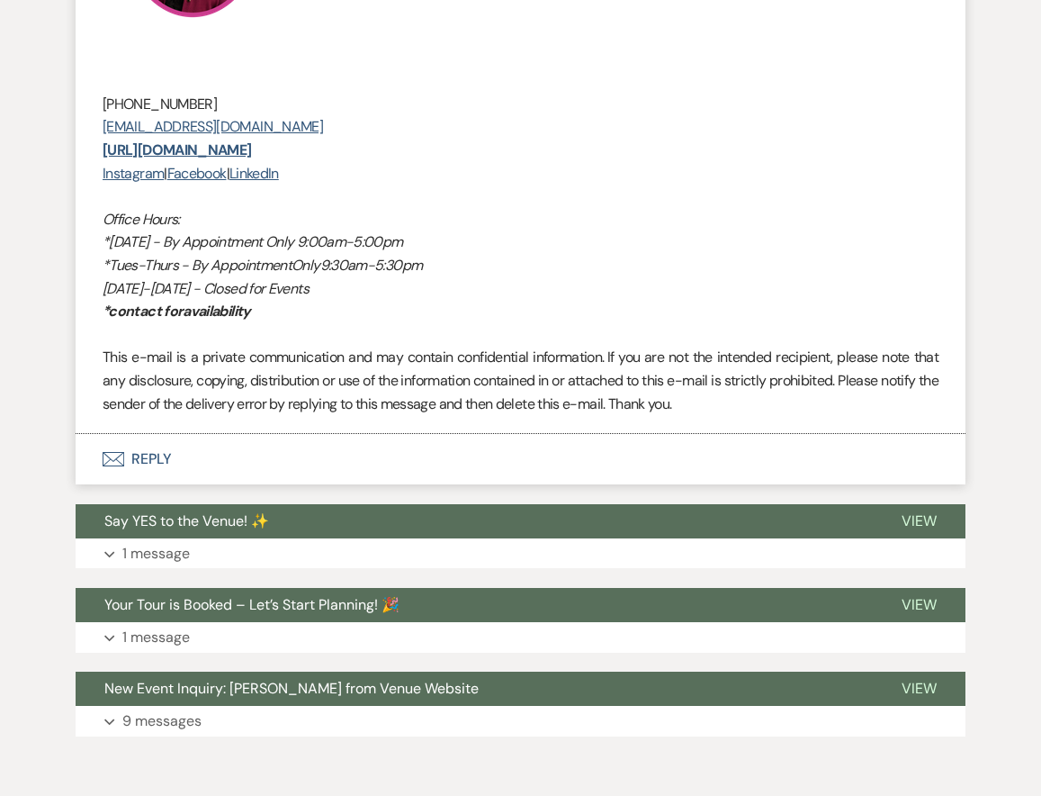
scroll to position [1271, 0]
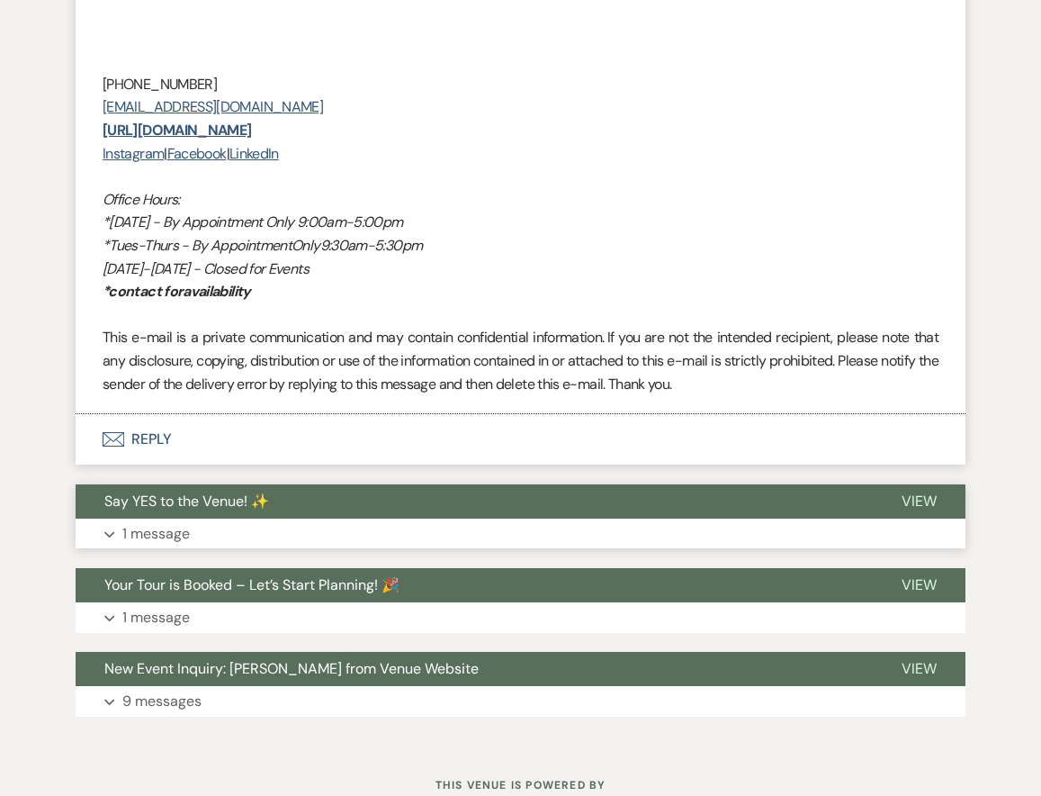
click at [180, 545] on p "1 message" at bounding box center [156, 533] width 68 height 23
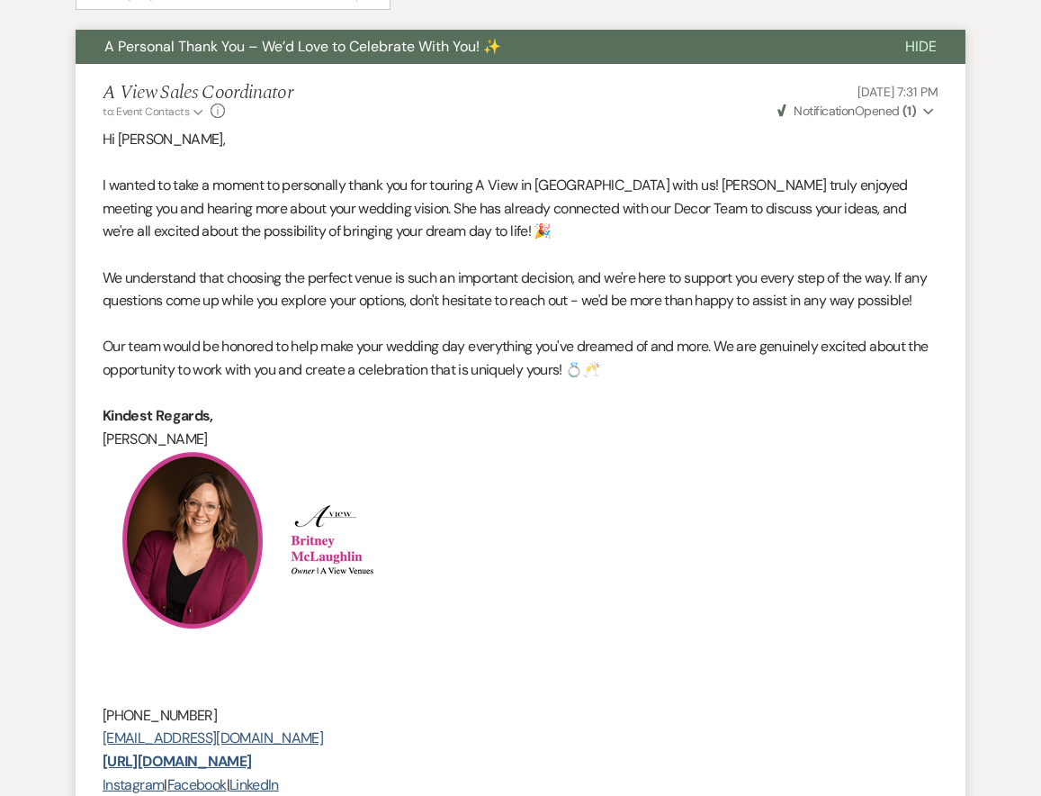
scroll to position [320, 0]
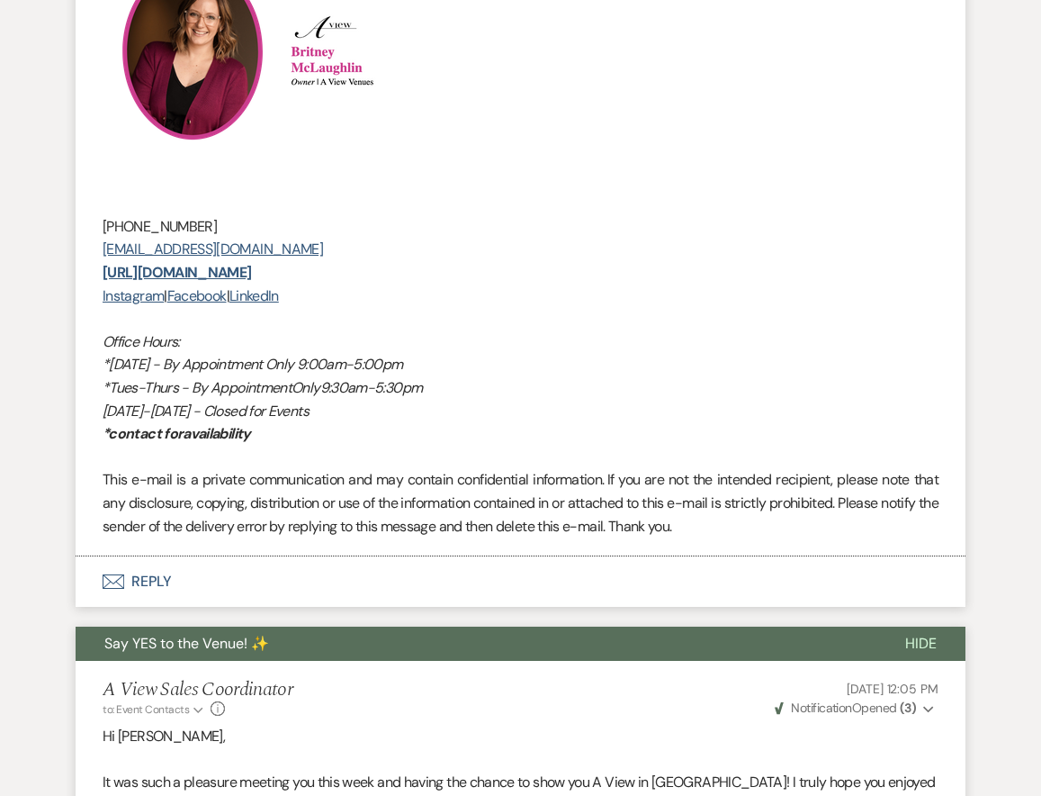
click at [146, 596] on button "Envelope Reply" at bounding box center [521, 581] width 890 height 50
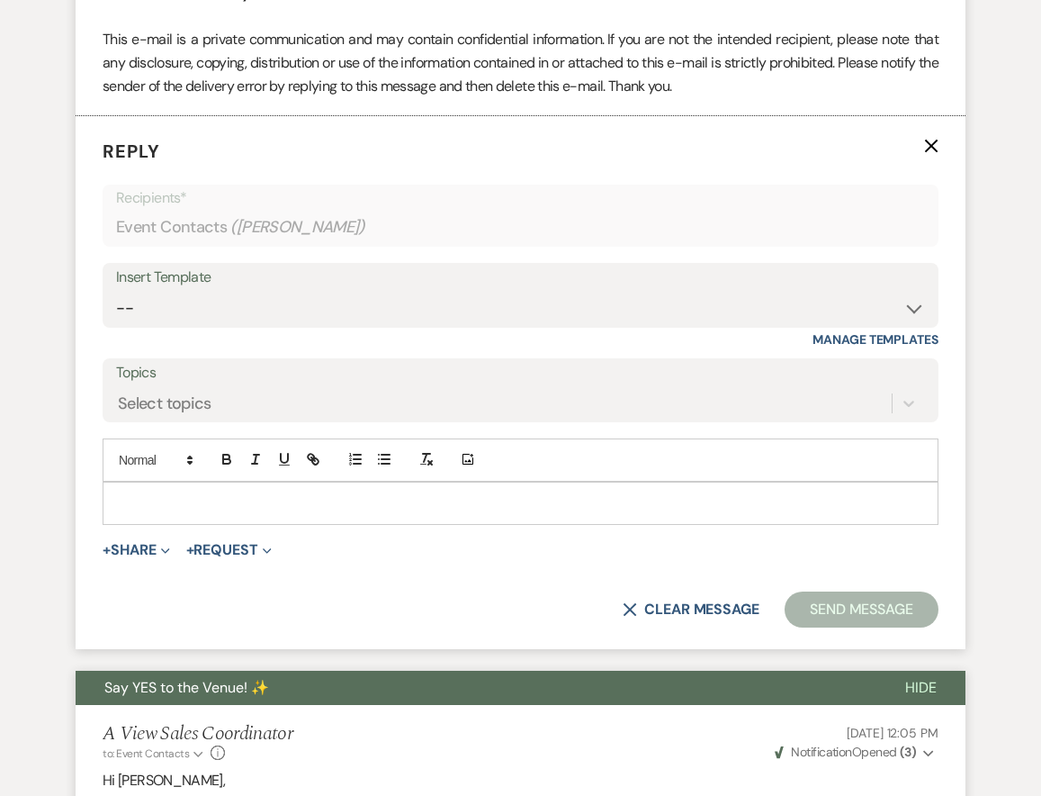
scroll to position [1577, 0]
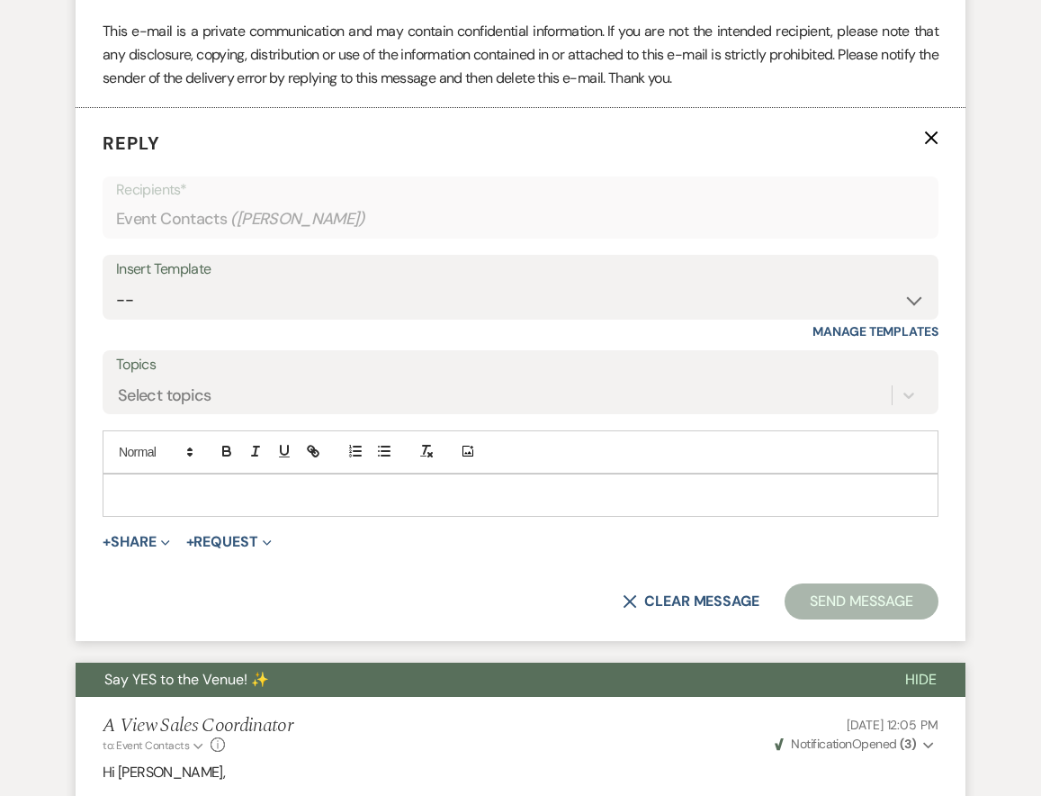
click at [253, 505] on p at bounding box center [520, 495] width 807 height 20
paste div
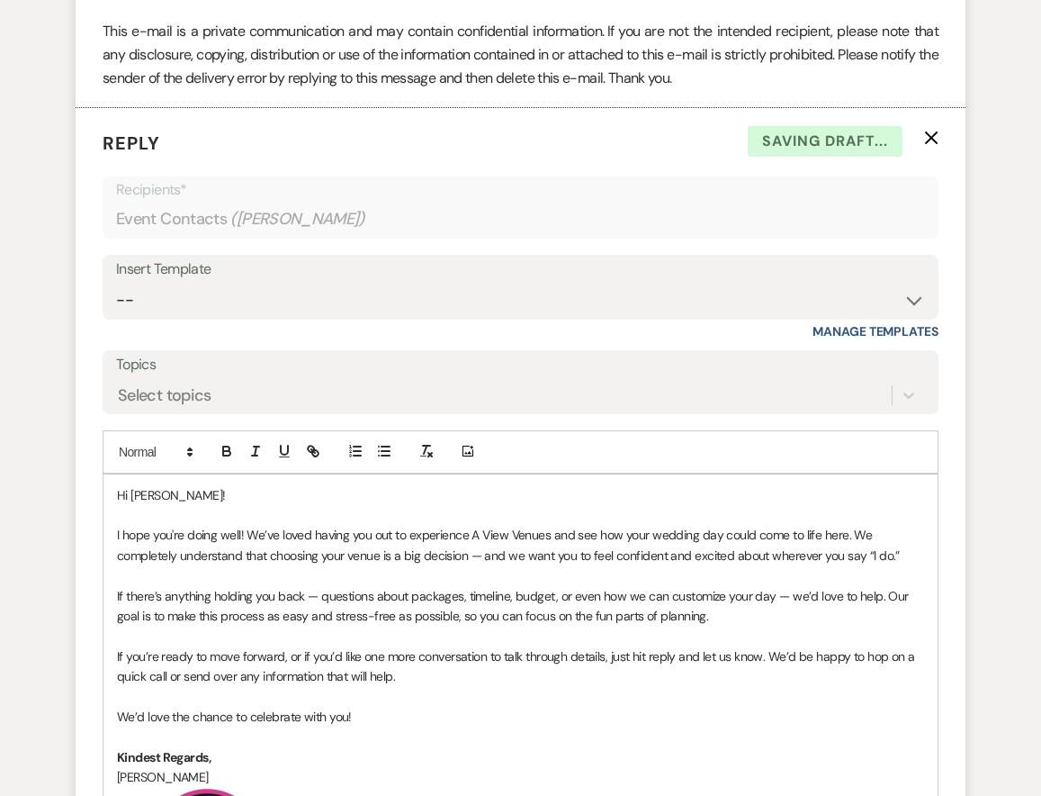
click at [173, 505] on p "Hi [PERSON_NAME]!" at bounding box center [520, 495] width 807 height 20
click at [230, 561] on p "I hope you're doing well! We’ve loved having you out to experience A View Venue…" at bounding box center [520, 545] width 807 height 41
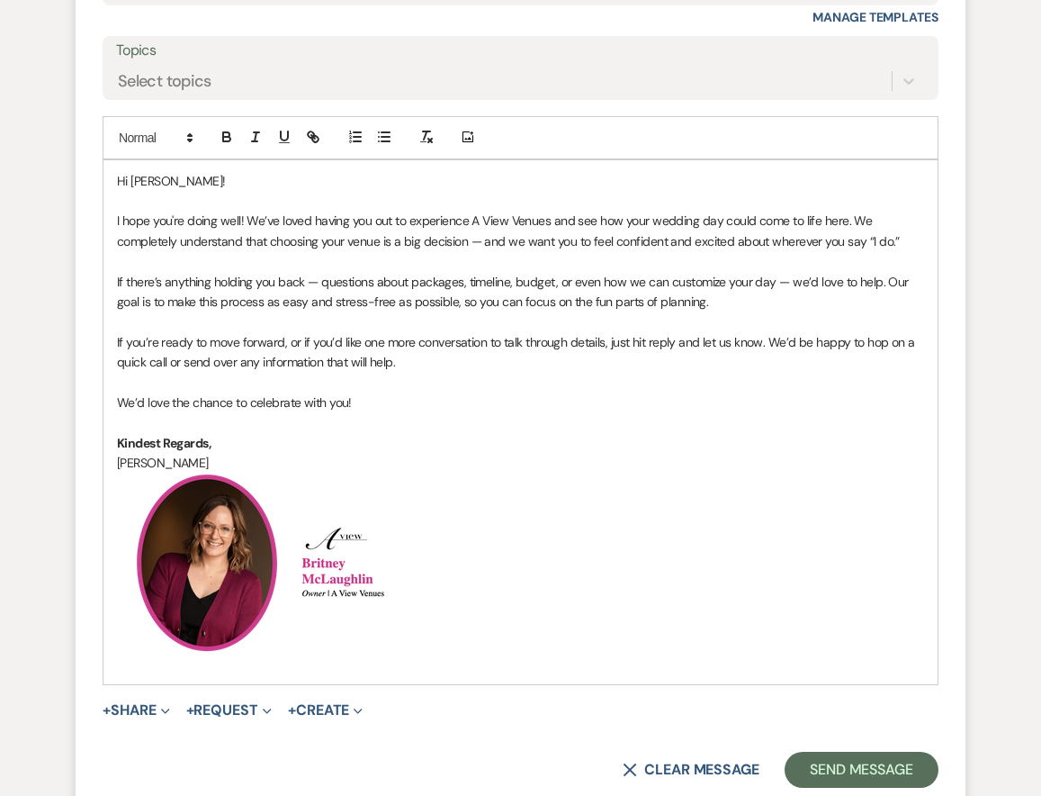
scroll to position [2049, 0]
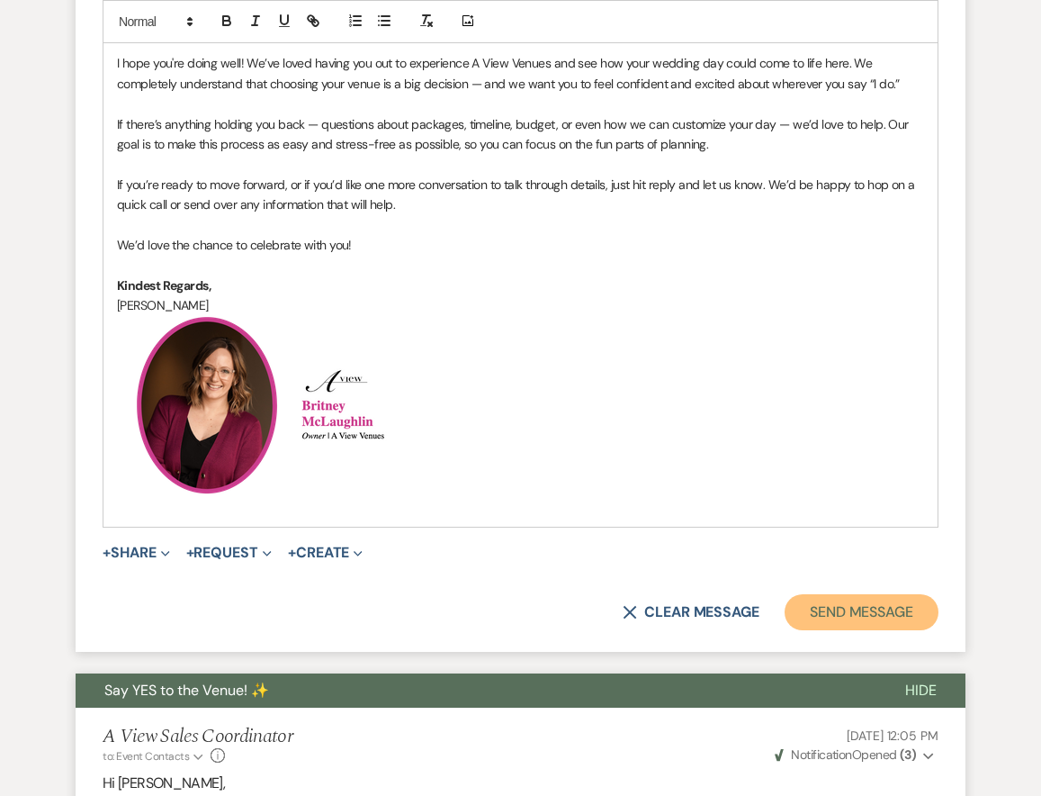
click at [868, 630] on button "Send Message" at bounding box center [862, 612] width 154 height 36
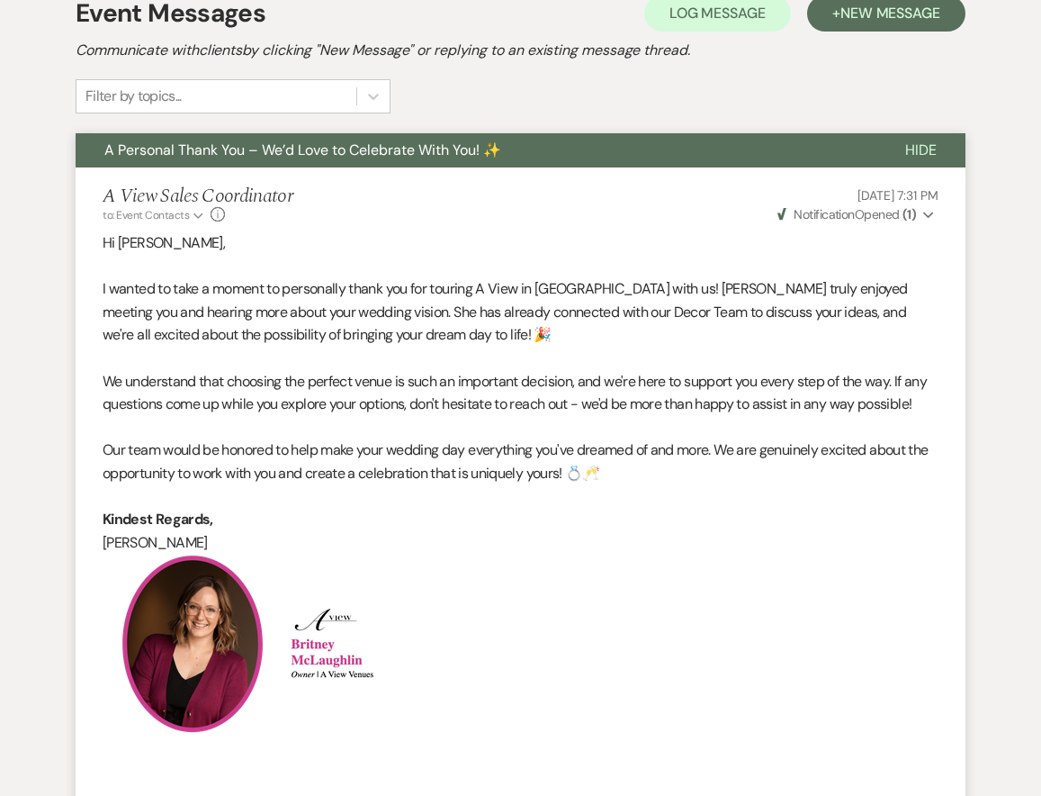
scroll to position [0, 0]
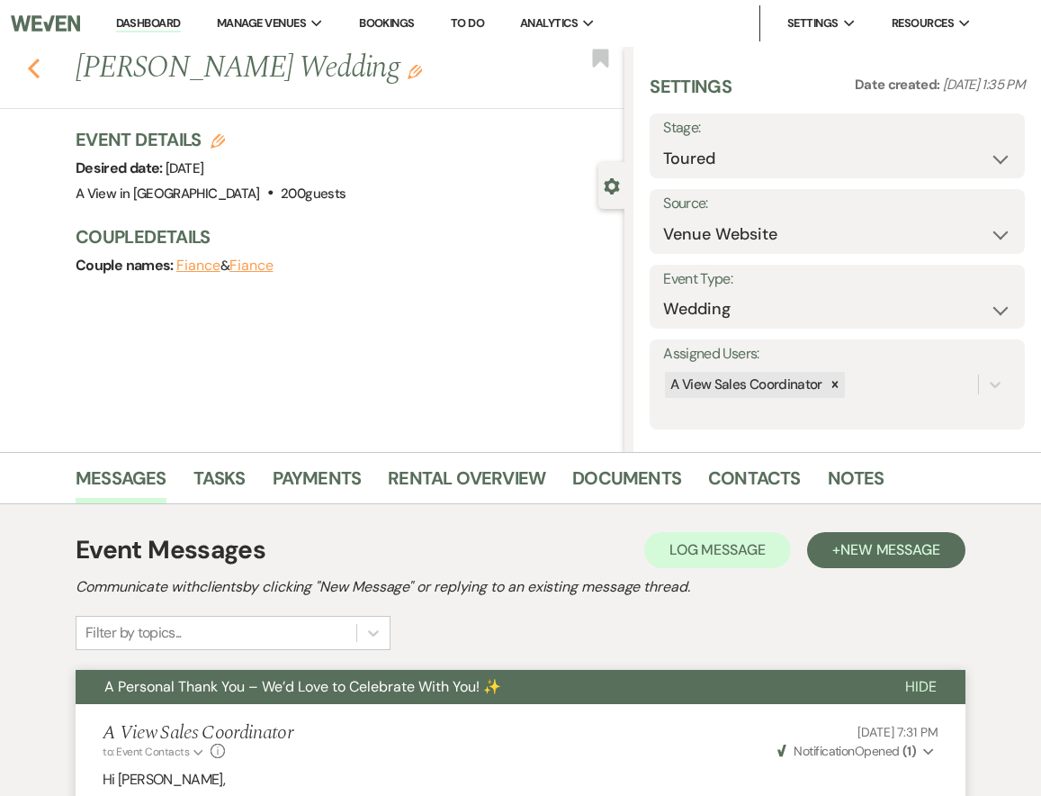
click at [29, 72] on icon "Previous" at bounding box center [34, 69] width 14 height 22
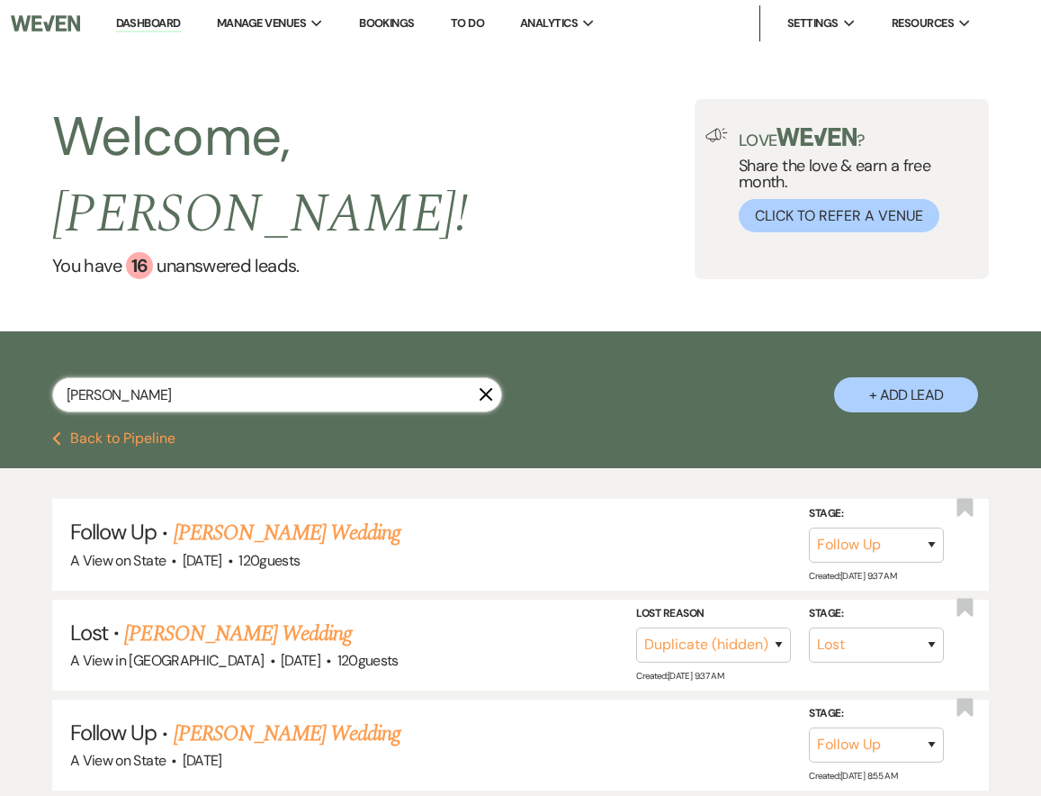
click at [123, 377] on input "[PERSON_NAME]" at bounding box center [277, 394] width 450 height 35
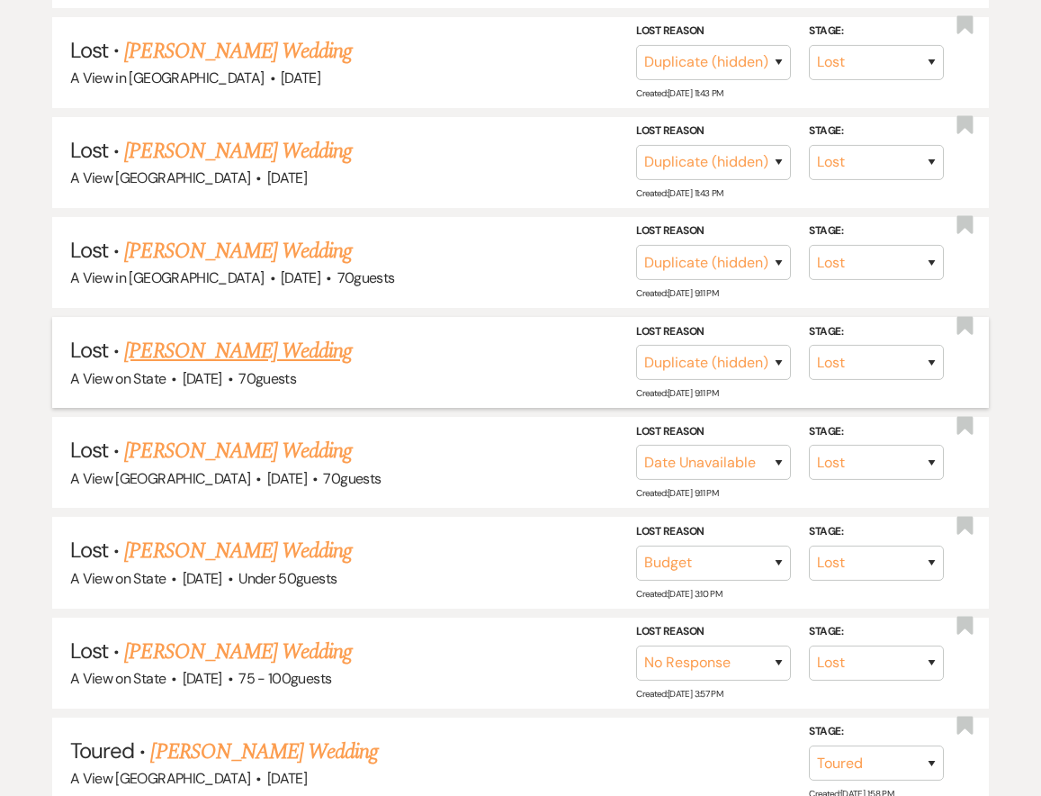
scroll to position [791, 0]
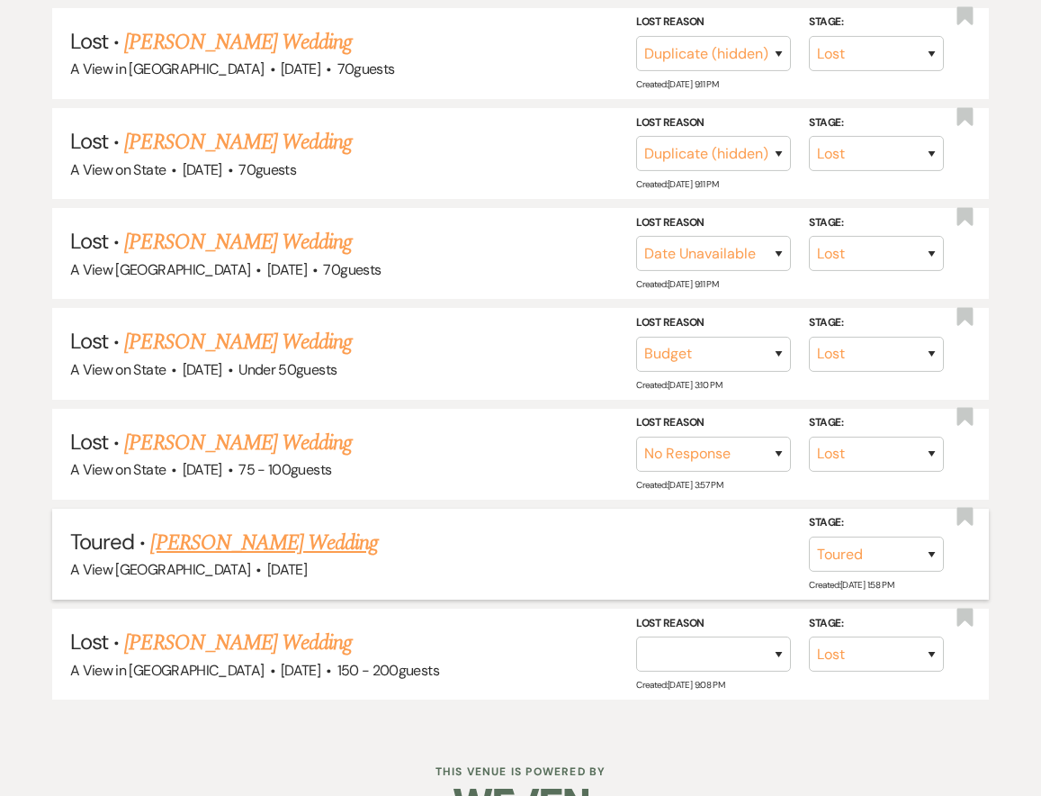
click at [218, 527] on link "[PERSON_NAME] Wedding" at bounding box center [264, 543] width 228 height 32
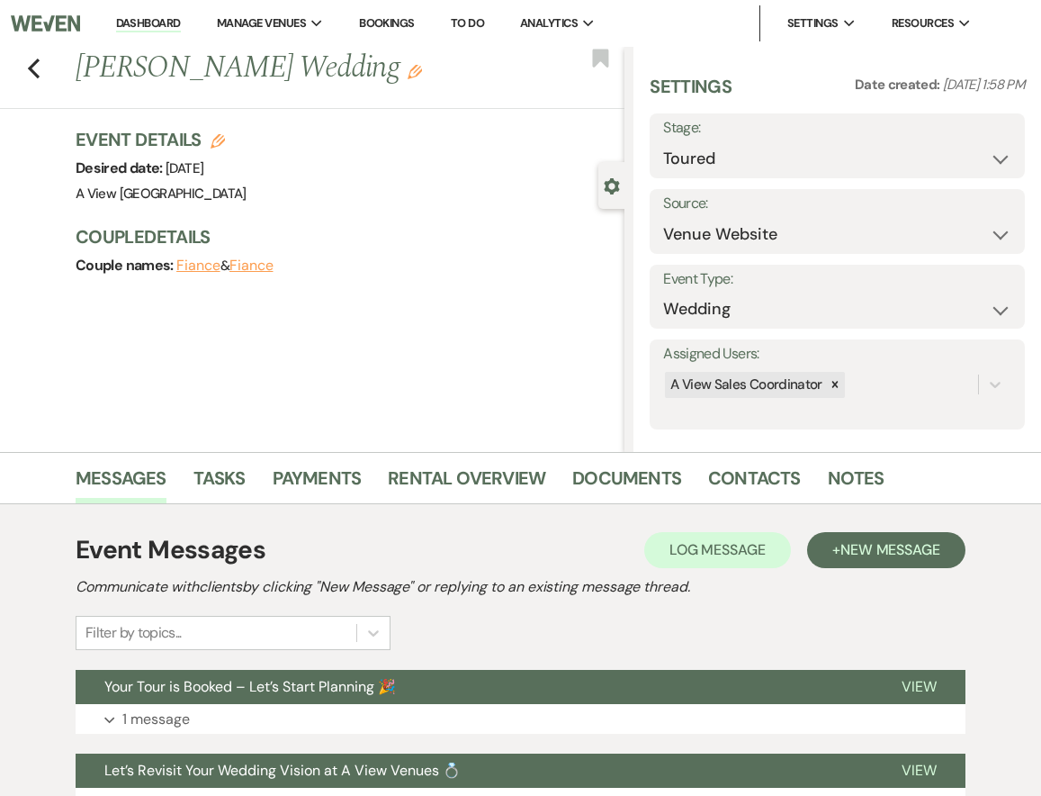
scroll to position [239, 0]
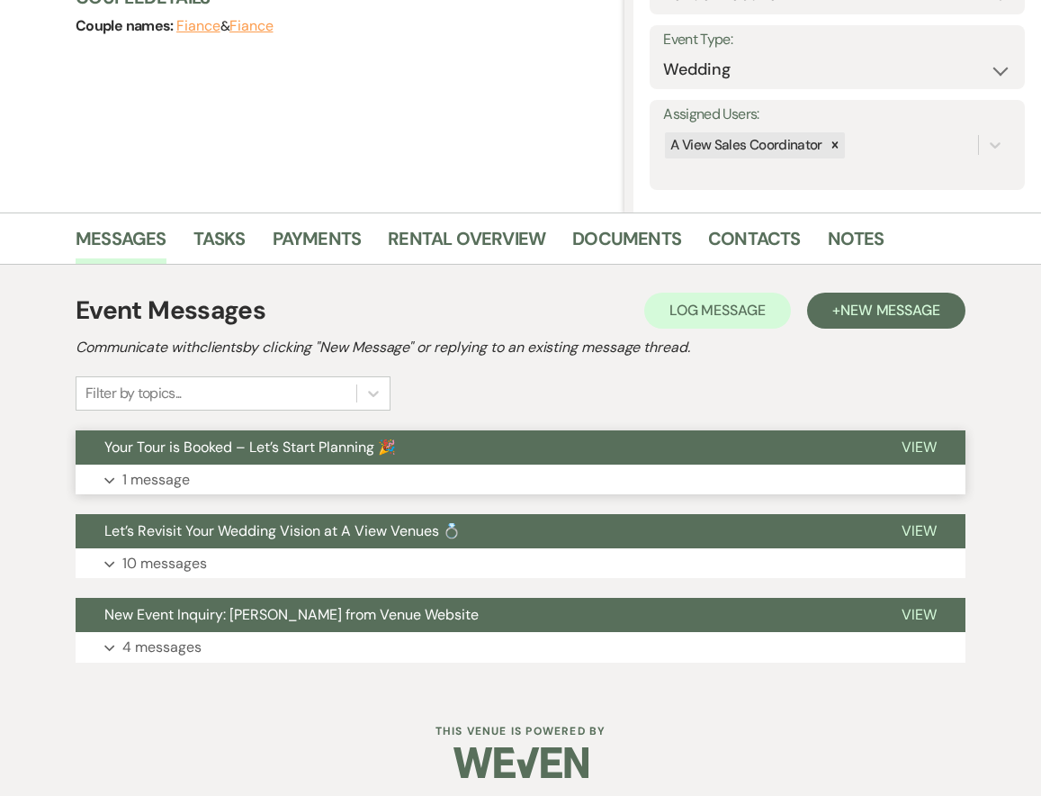
click at [170, 481] on p "1 message" at bounding box center [156, 479] width 68 height 23
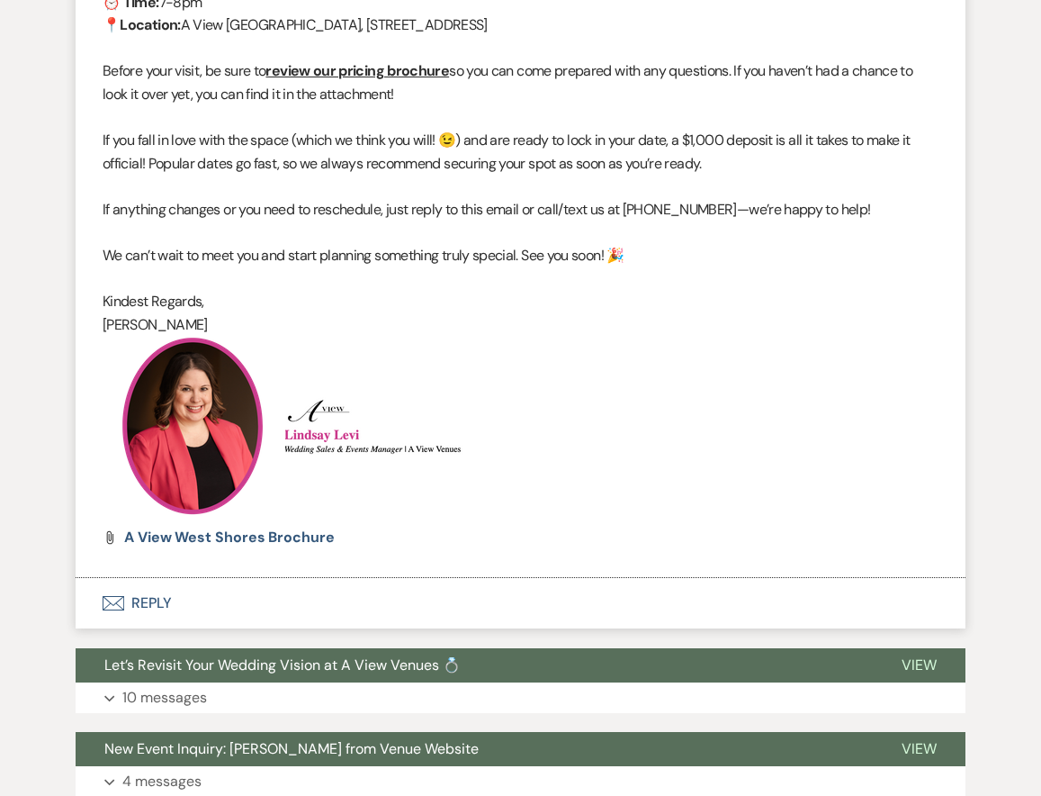
scroll to position [0, 0]
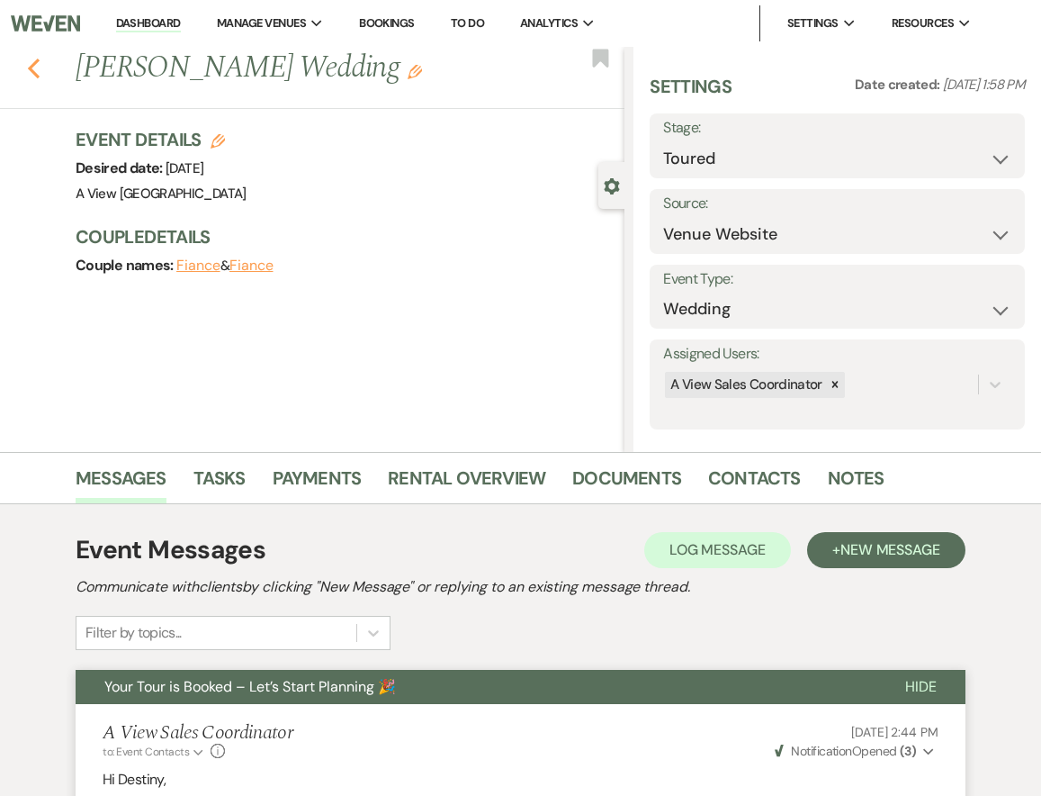
click at [38, 69] on icon "Previous" at bounding box center [34, 69] width 14 height 22
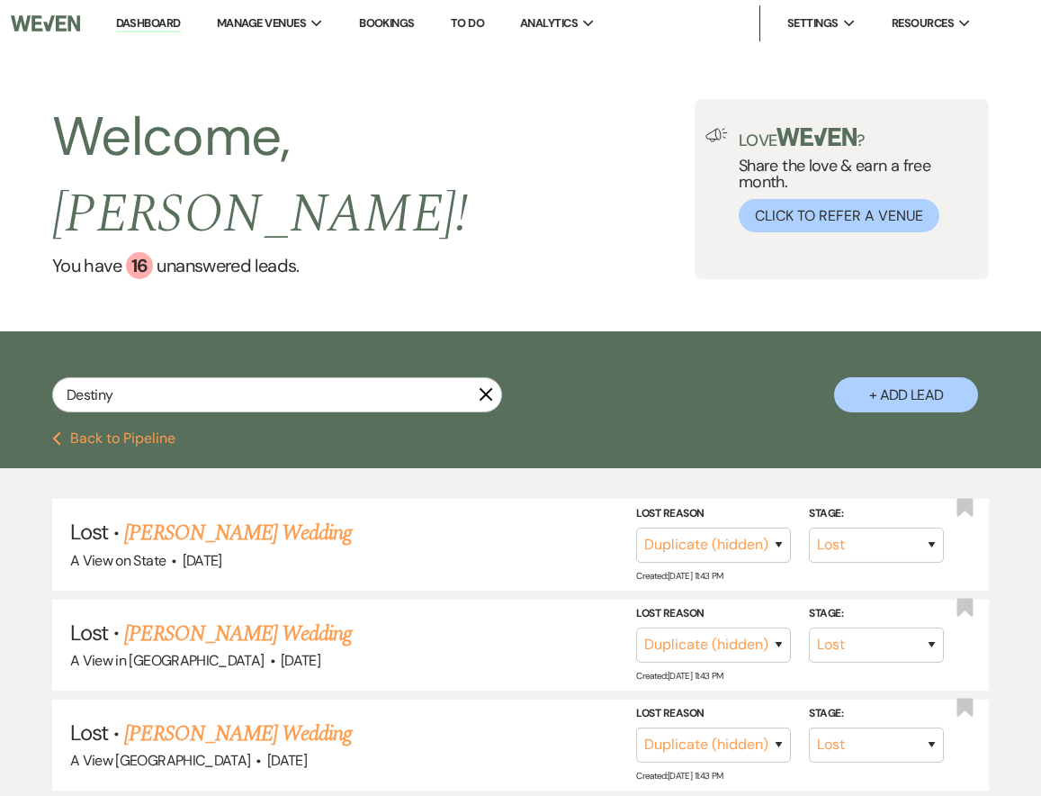
click at [482, 387] on icon "X" at bounding box center [486, 394] width 14 height 14
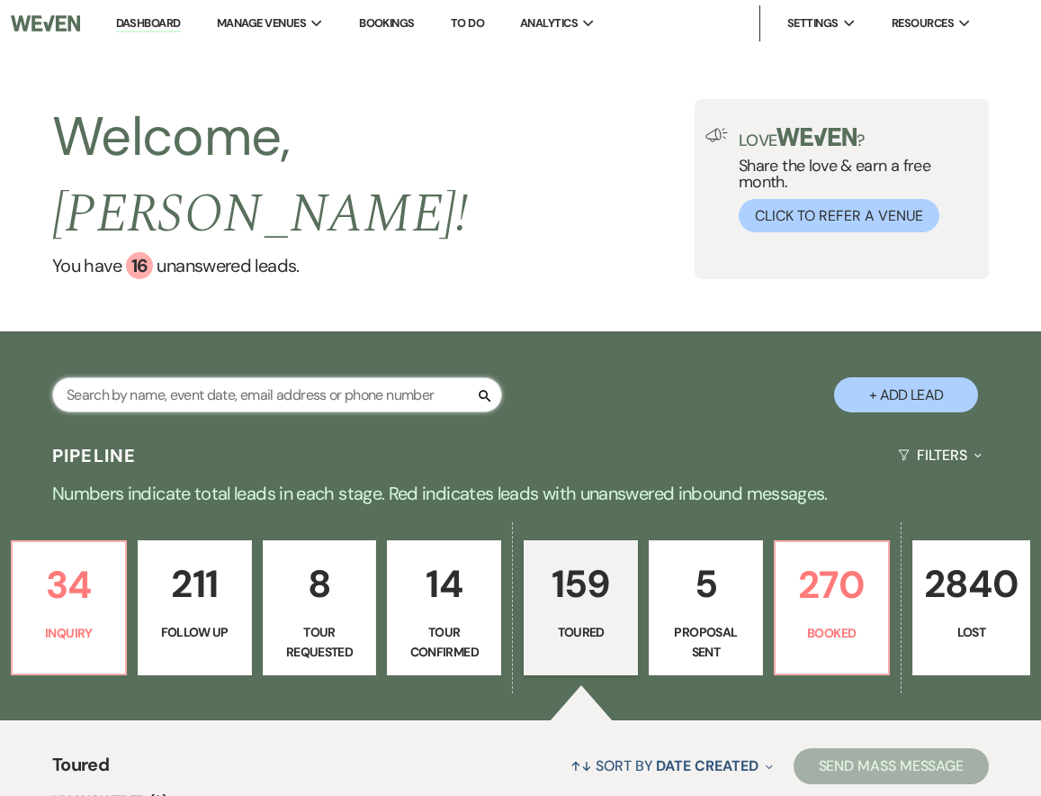
click at [313, 377] on input "text" at bounding box center [277, 394] width 450 height 35
